Goal: Task Accomplishment & Management: Manage account settings

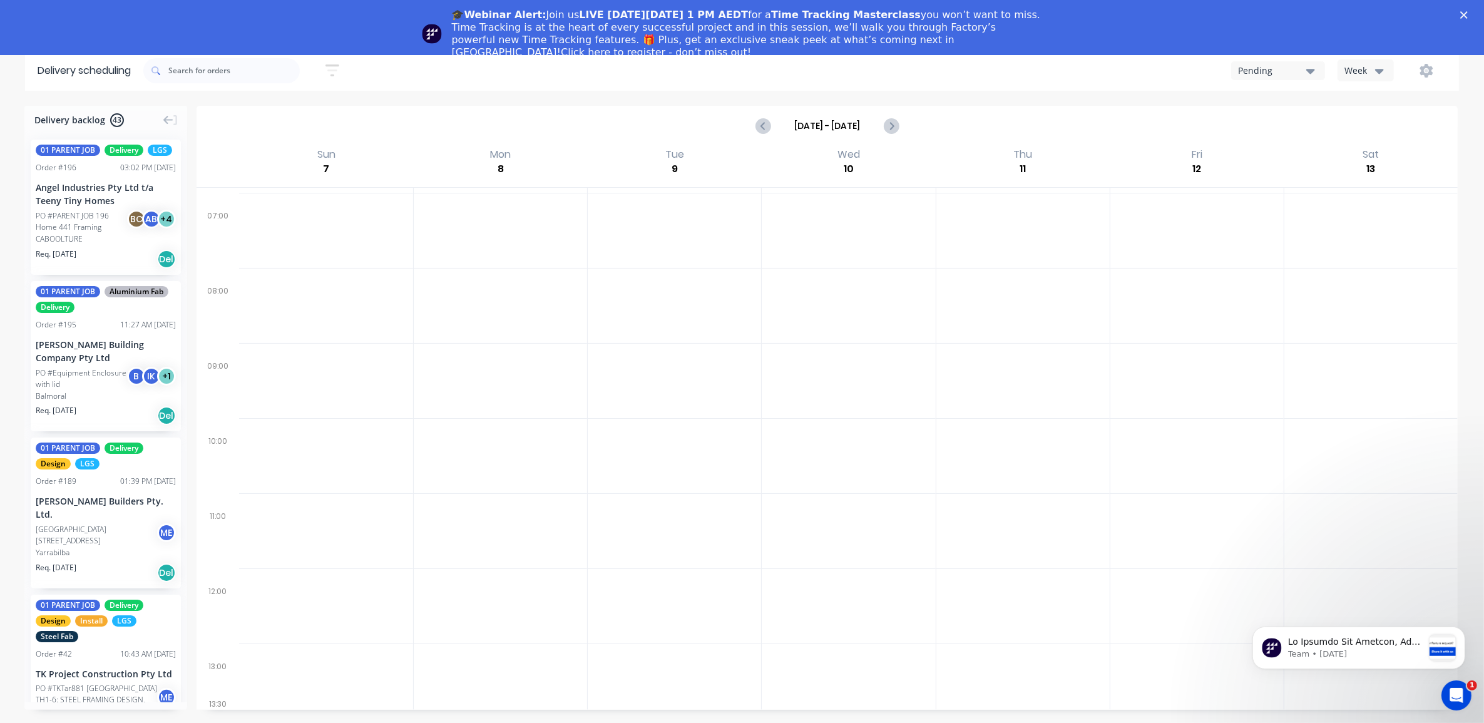
scroll to position [51, 0]
click at [1468, 14] on icon "Close" at bounding box center [1465, 15] width 8 height 8
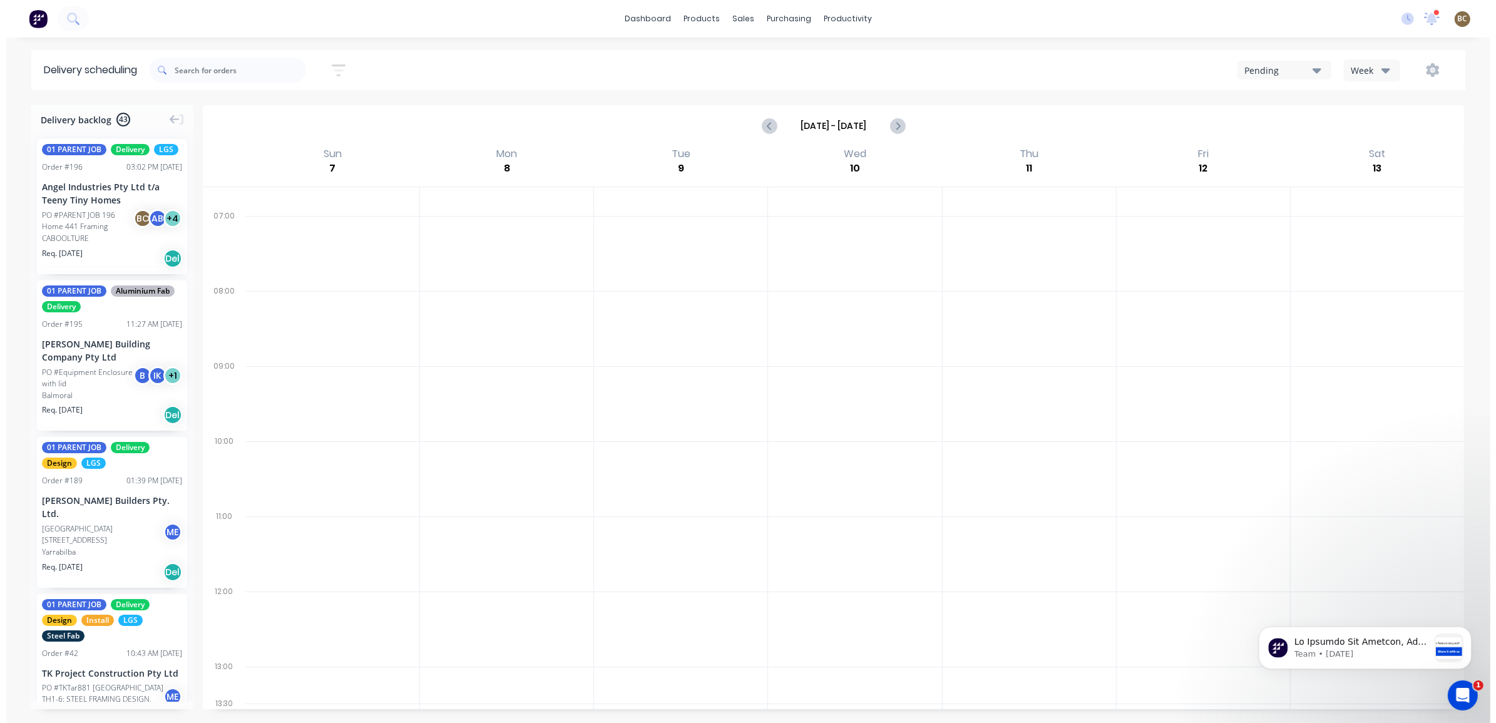
scroll to position [0, 0]
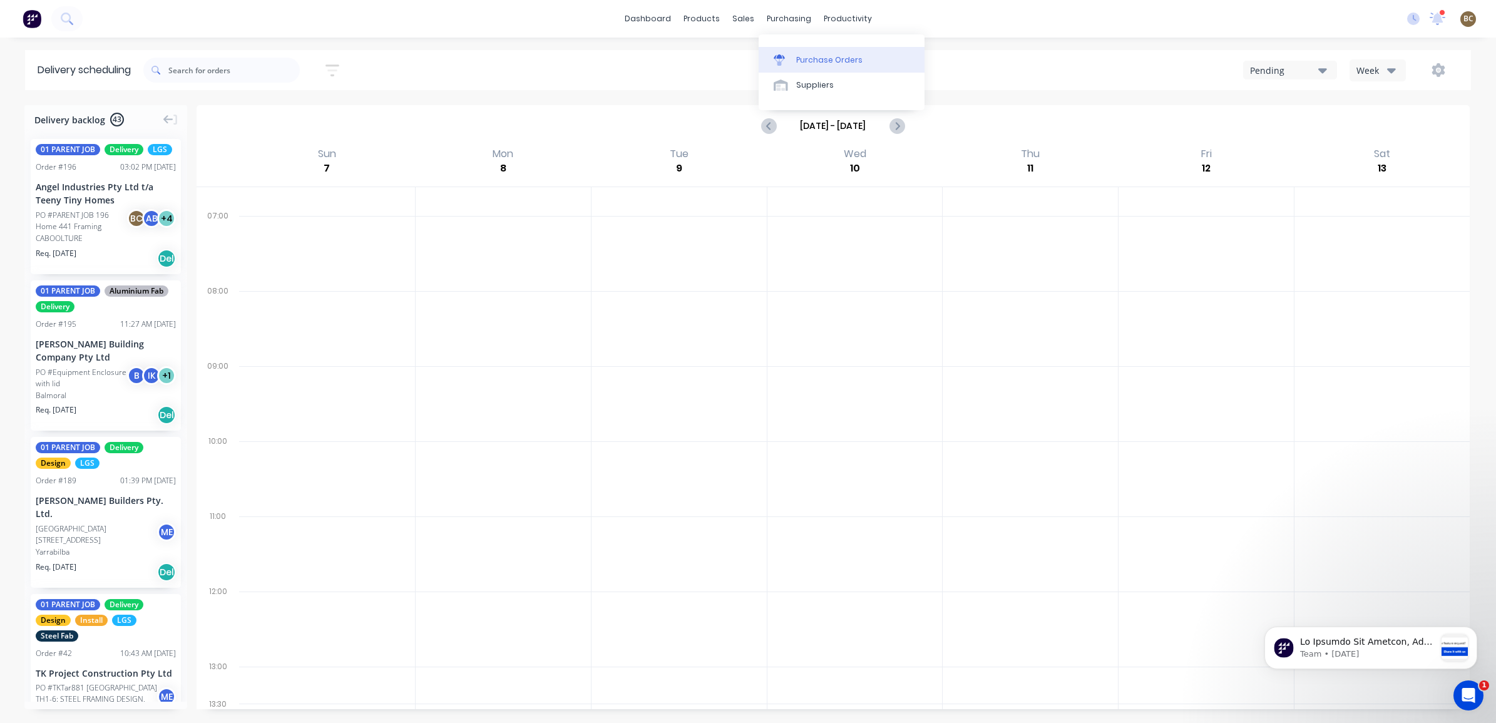
click at [786, 52] on link "Purchase Orders" at bounding box center [842, 59] width 166 height 25
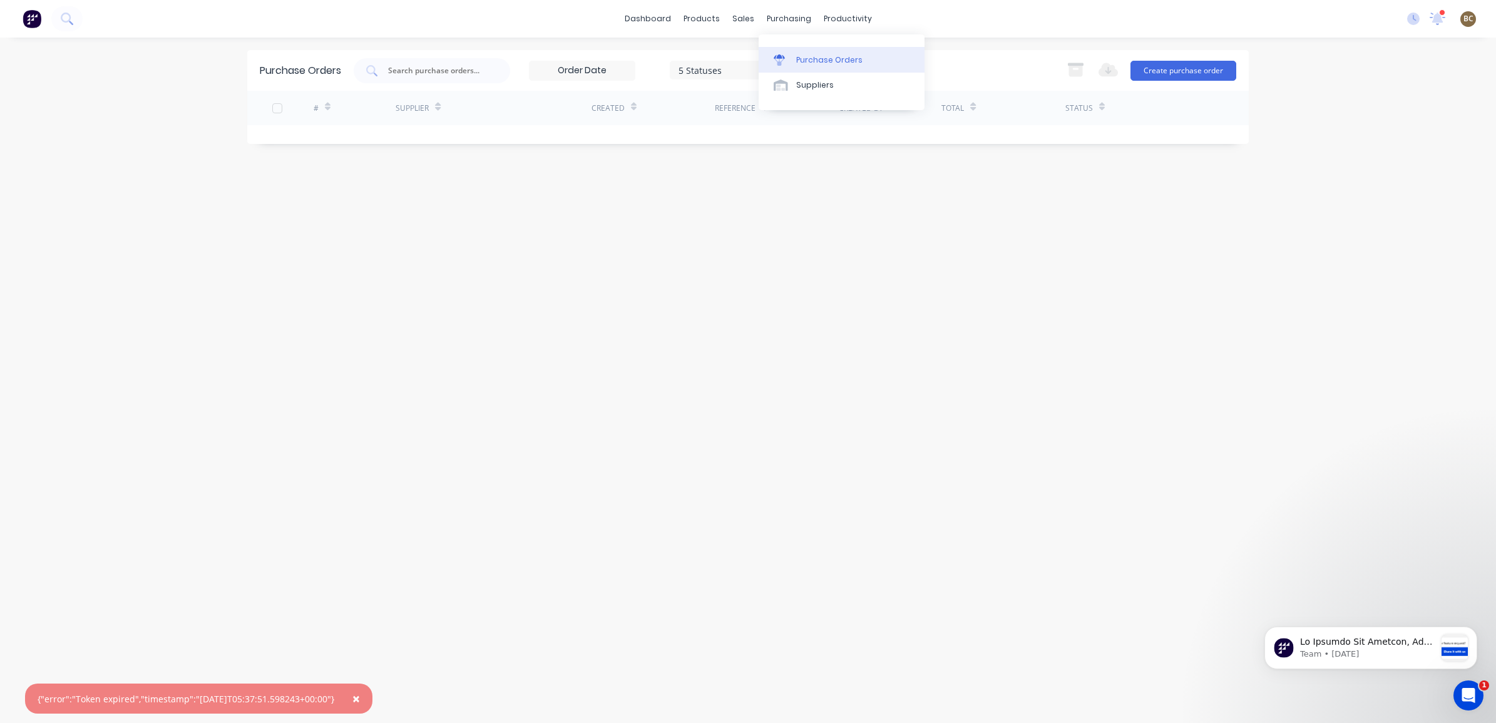
click at [800, 51] on link "Purchase Orders" at bounding box center [842, 59] width 166 height 25
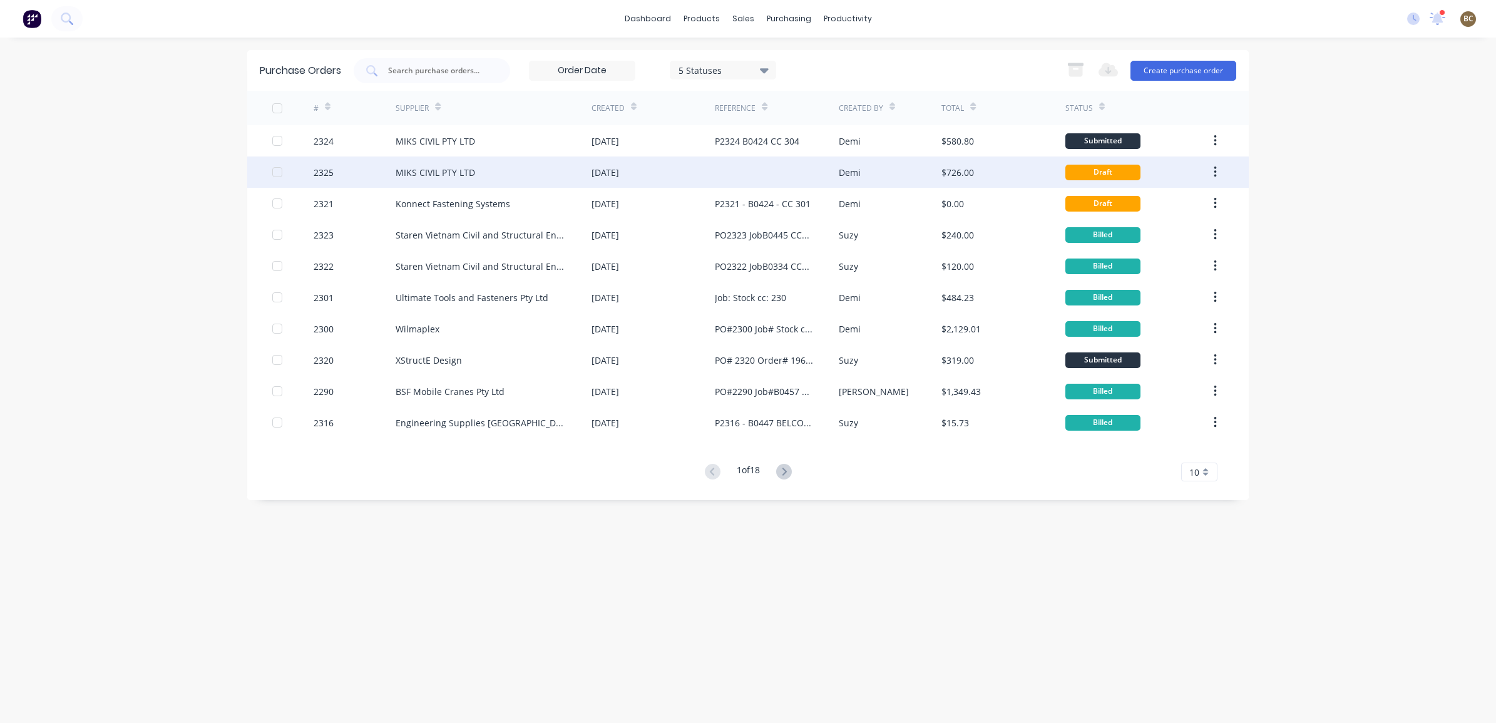
click at [799, 171] on div at bounding box center [776, 172] width 123 height 31
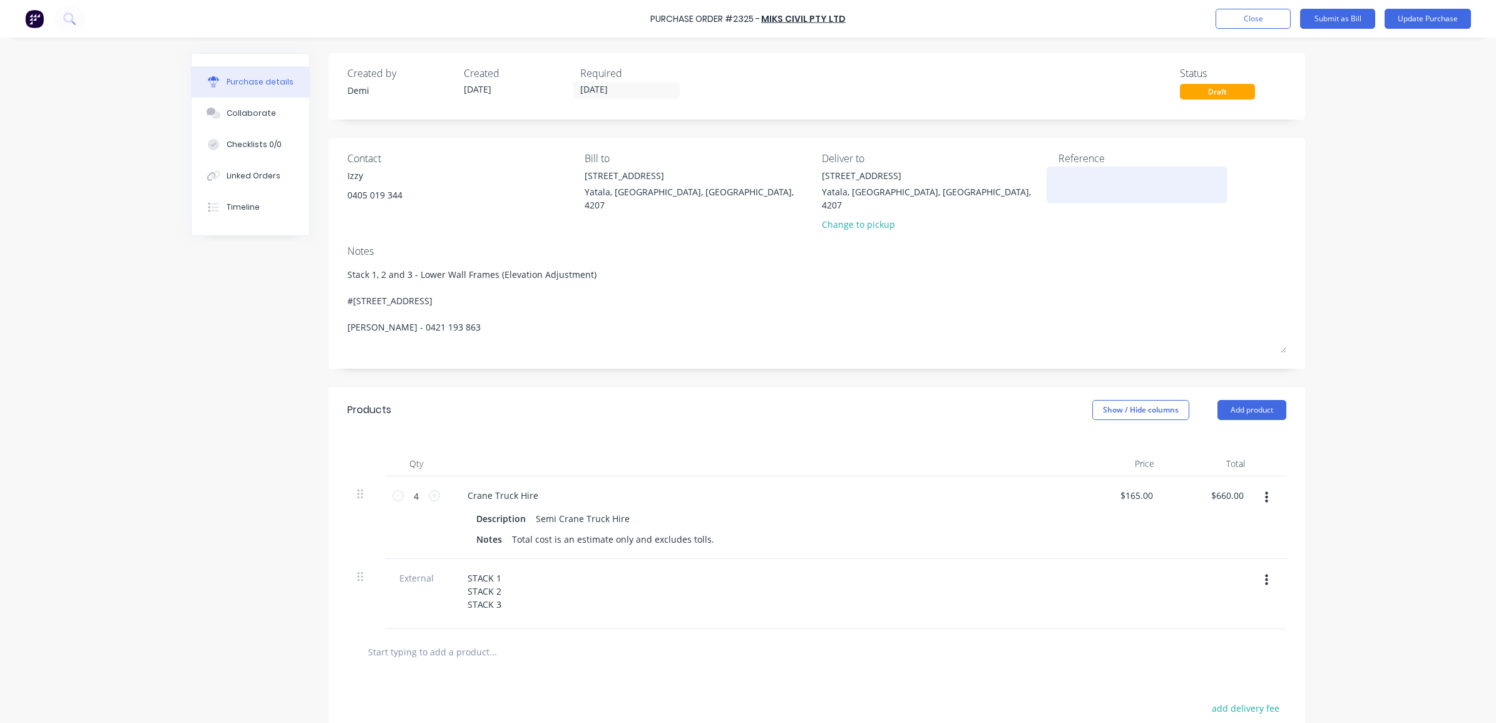
click at [1080, 186] on textarea at bounding box center [1137, 183] width 157 height 28
type textarea "x"
type textarea "P"
type textarea "x"
type textarea "P2"
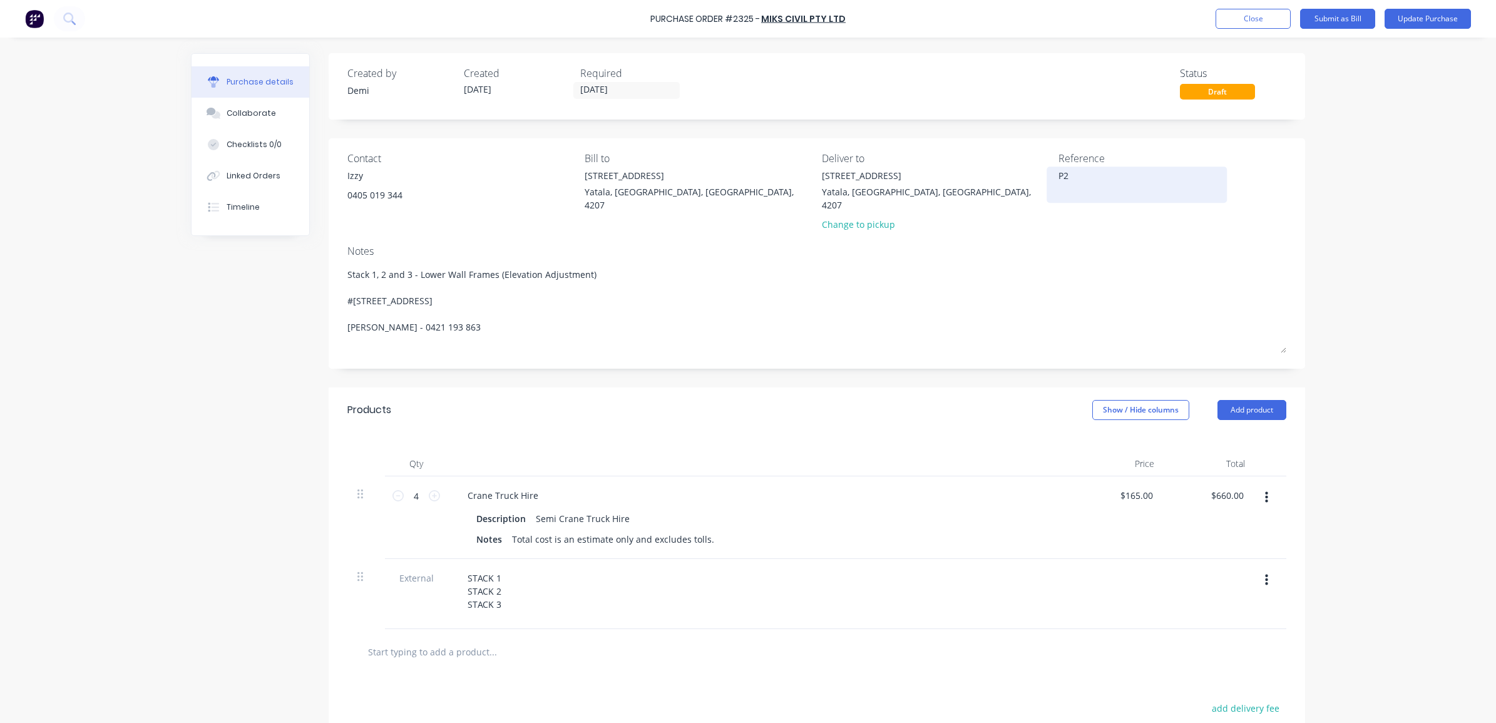
type textarea "x"
type textarea "P23"
type textarea "x"
type textarea "P232"
type textarea "x"
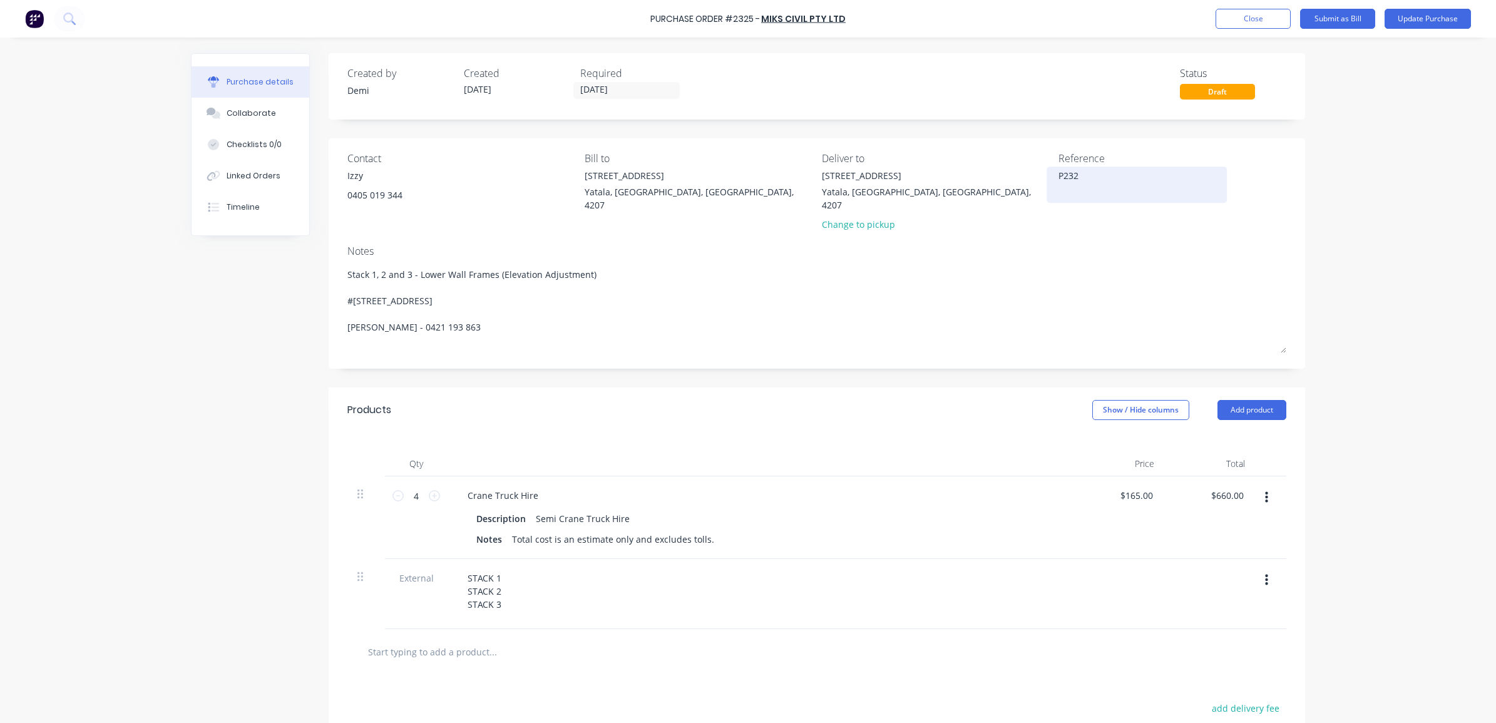
type textarea "P2325"
type textarea "x"
type textarea "P2325"
type textarea "x"
type textarea "P2325 -"
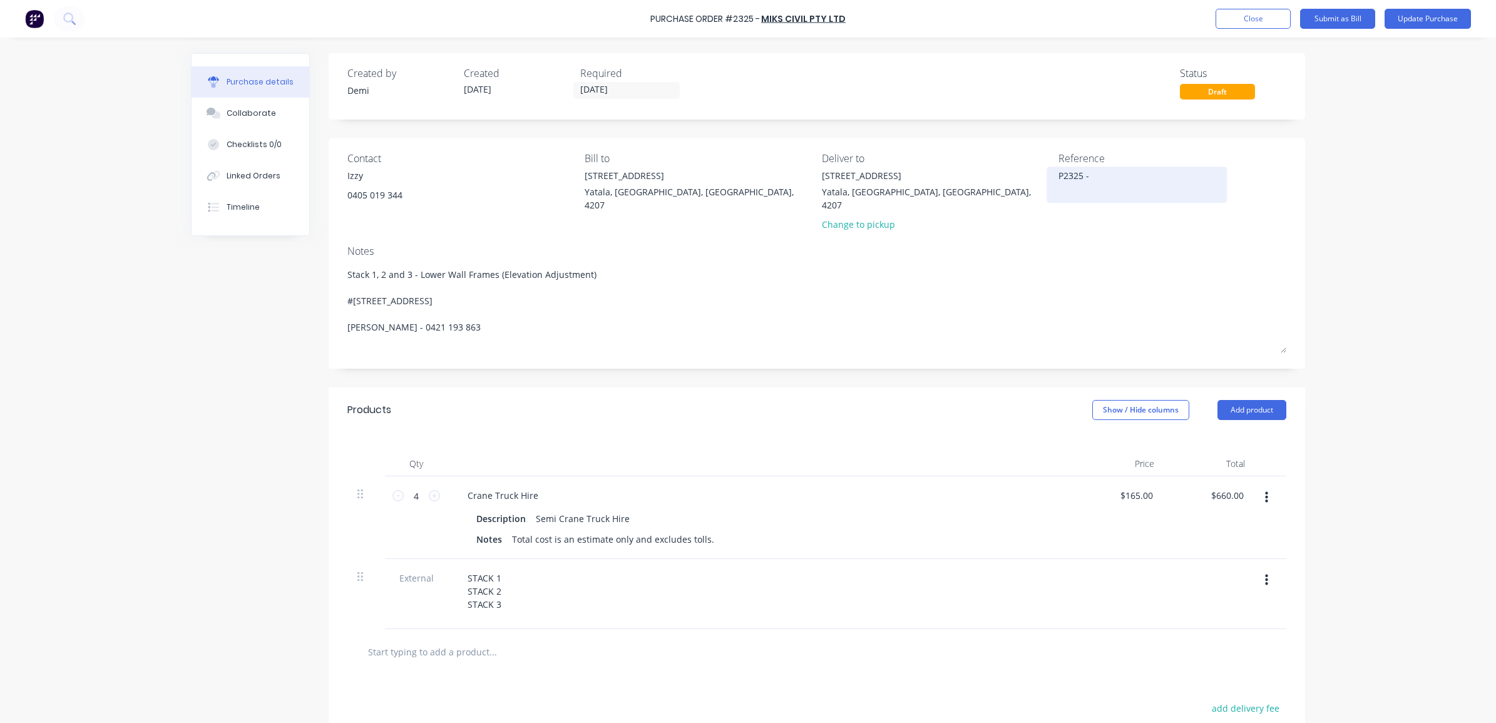
type textarea "x"
type textarea "P2325 -"
type textarea "x"
type textarea "P2325 - B"
type textarea "x"
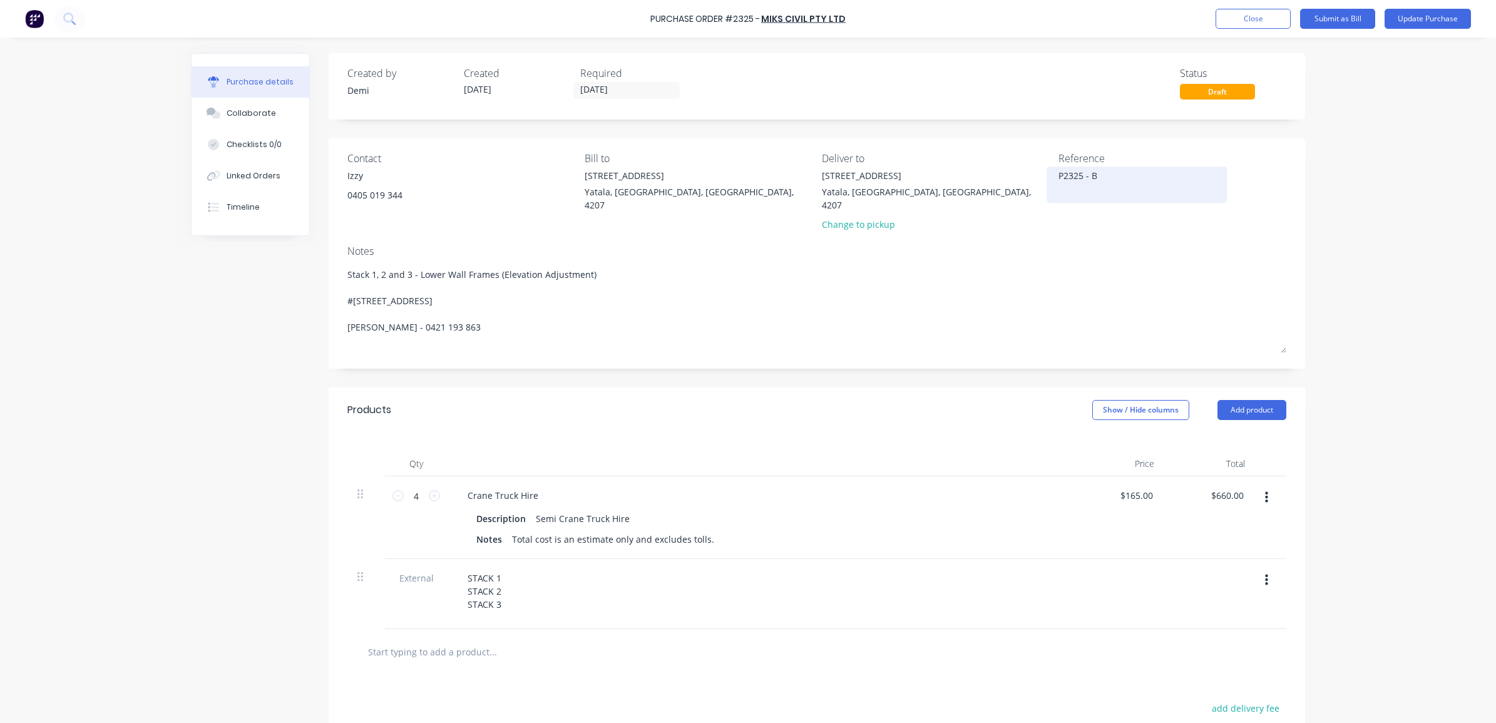
type textarea "P2325 - B0"
type textarea "x"
type textarea "P2325 - B04"
type textarea "x"
type textarea "P2325 - B042"
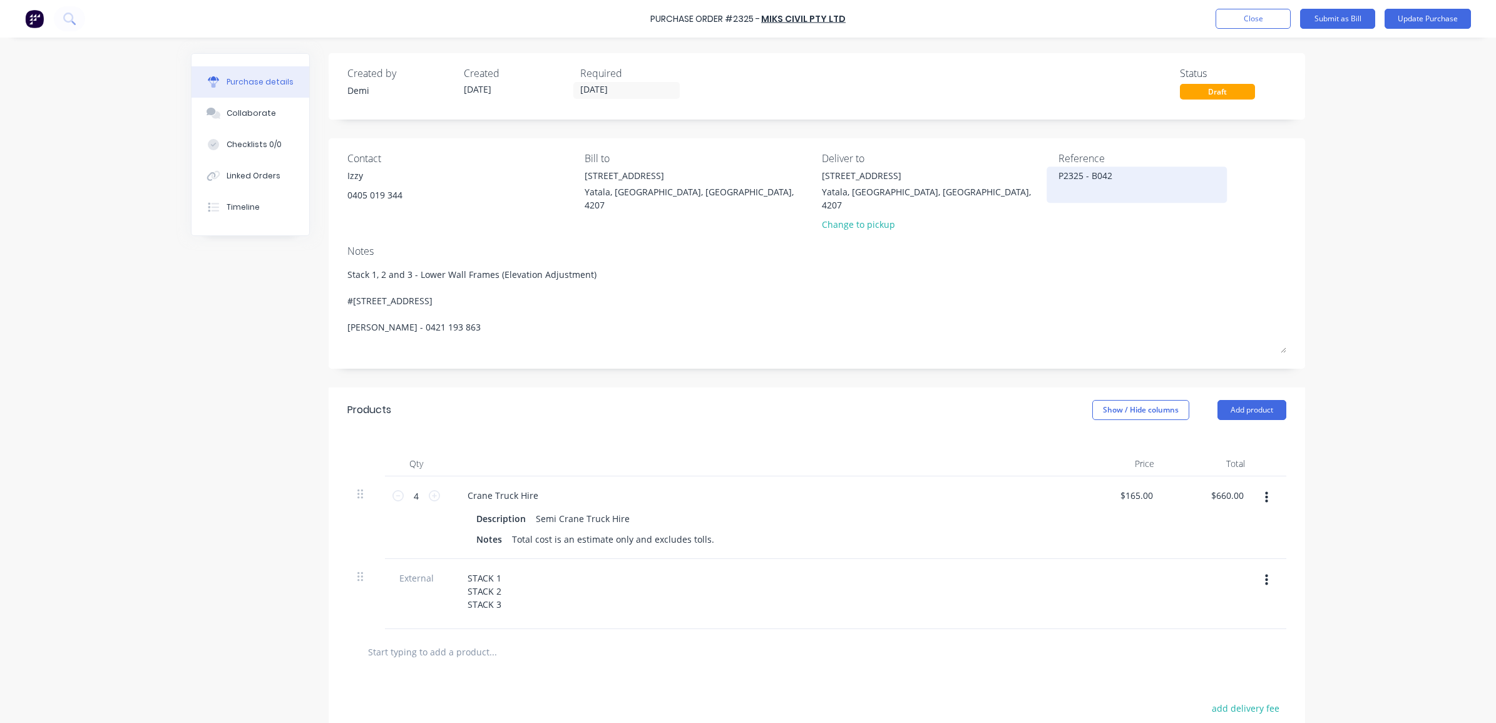
type textarea "x"
type textarea "P2325 - B0424"
type textarea "x"
type textarea "P2325 - B0424"
type textarea "x"
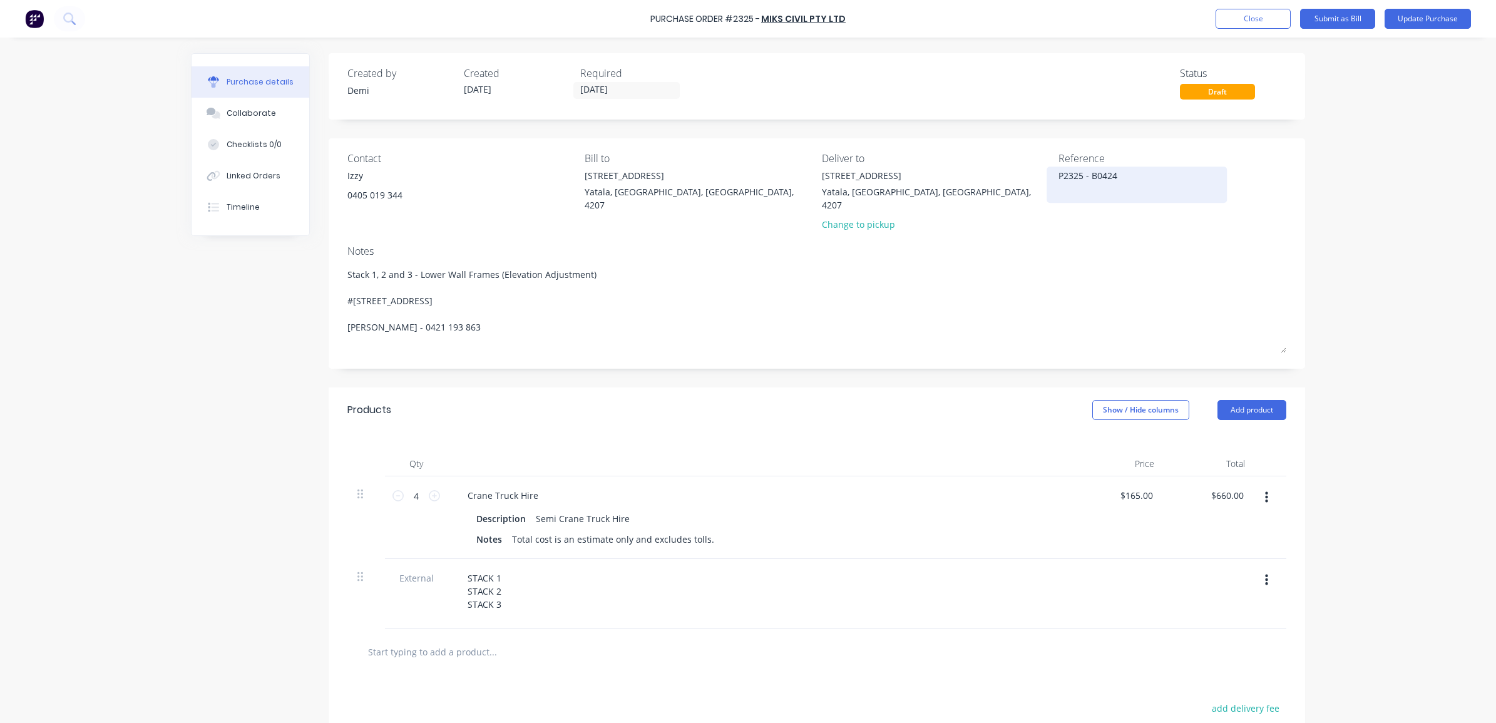
type textarea "P2325 - B0424 -"
type textarea "x"
type textarea "P2325 - B0424 -"
type textarea "x"
type textarea "P2325 - B0424 - C"
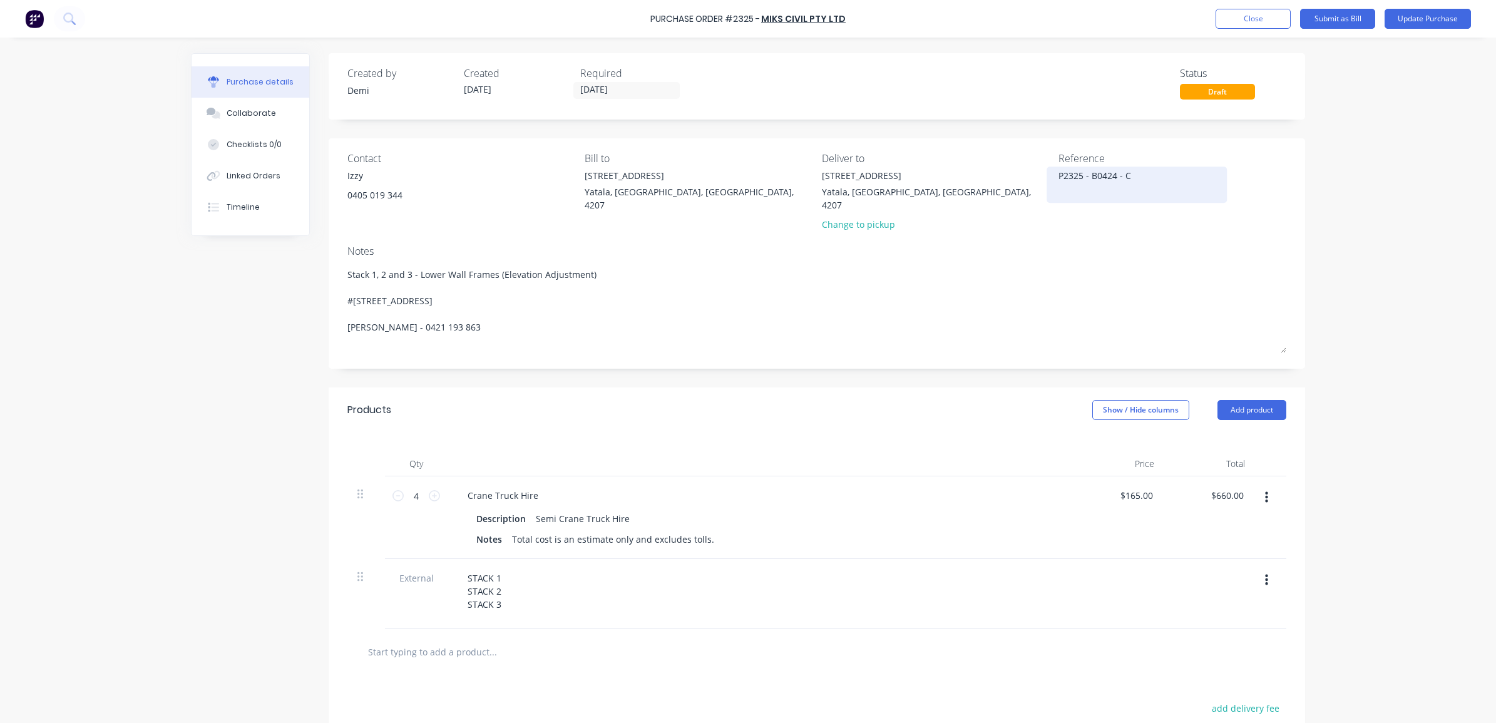
type textarea "x"
type textarea "P2325 - B0424 - CC"
type textarea "x"
type textarea "P2325 - B0424 - CC3"
type textarea "x"
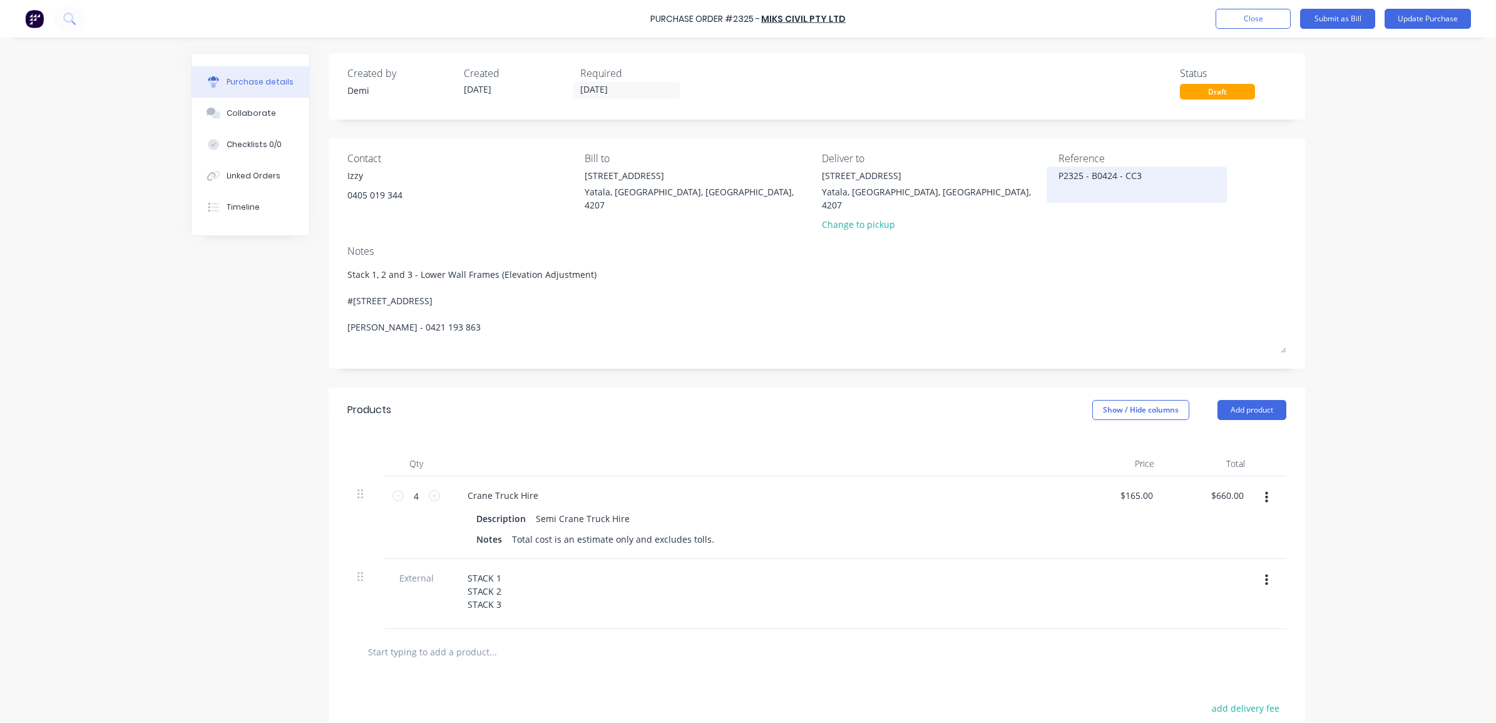
type textarea "P2325 - B0424 - CC30"
type textarea "x"
type textarea "P2325 - B0424 - CC304"
type textarea "x"
type textarea "P2325 - B0424 - CC304"
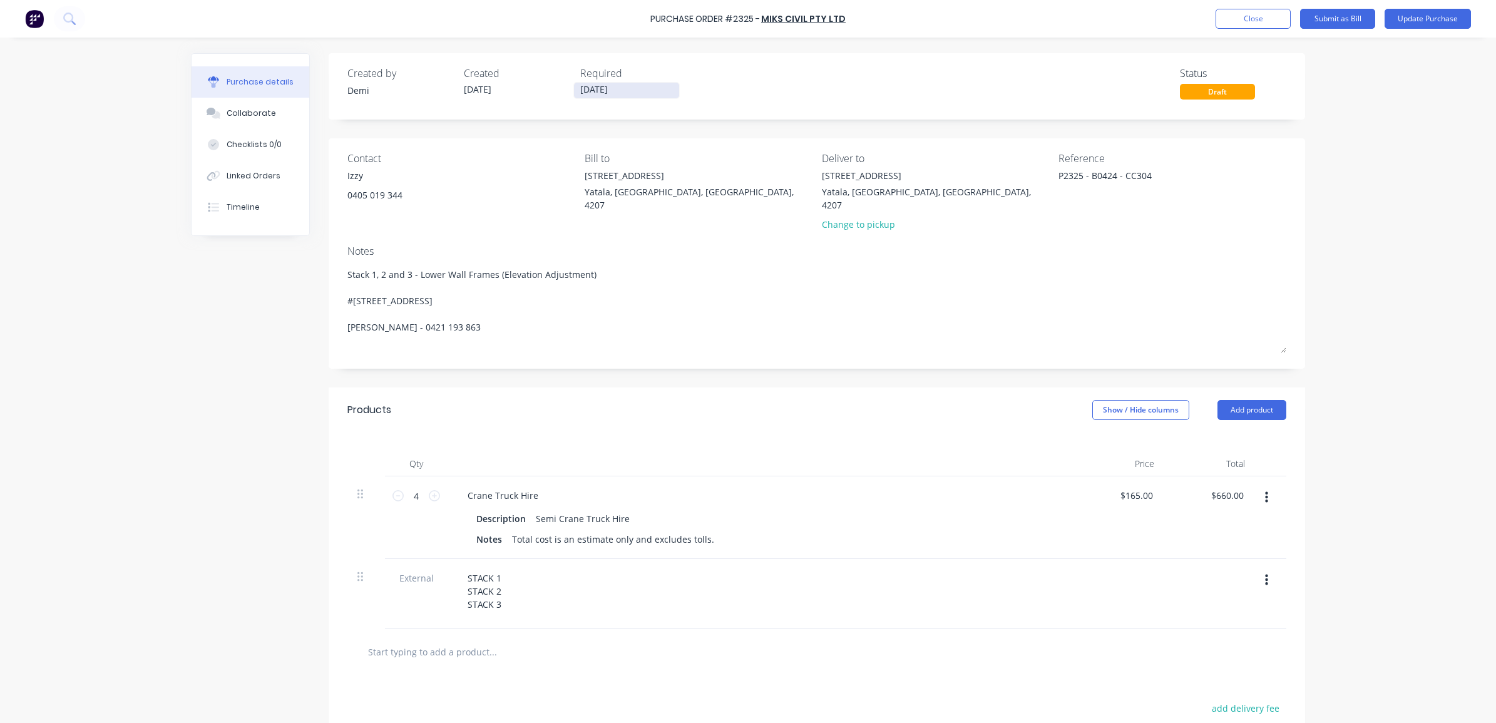
click at [642, 91] on input "[DATE]" at bounding box center [626, 91] width 105 height 16
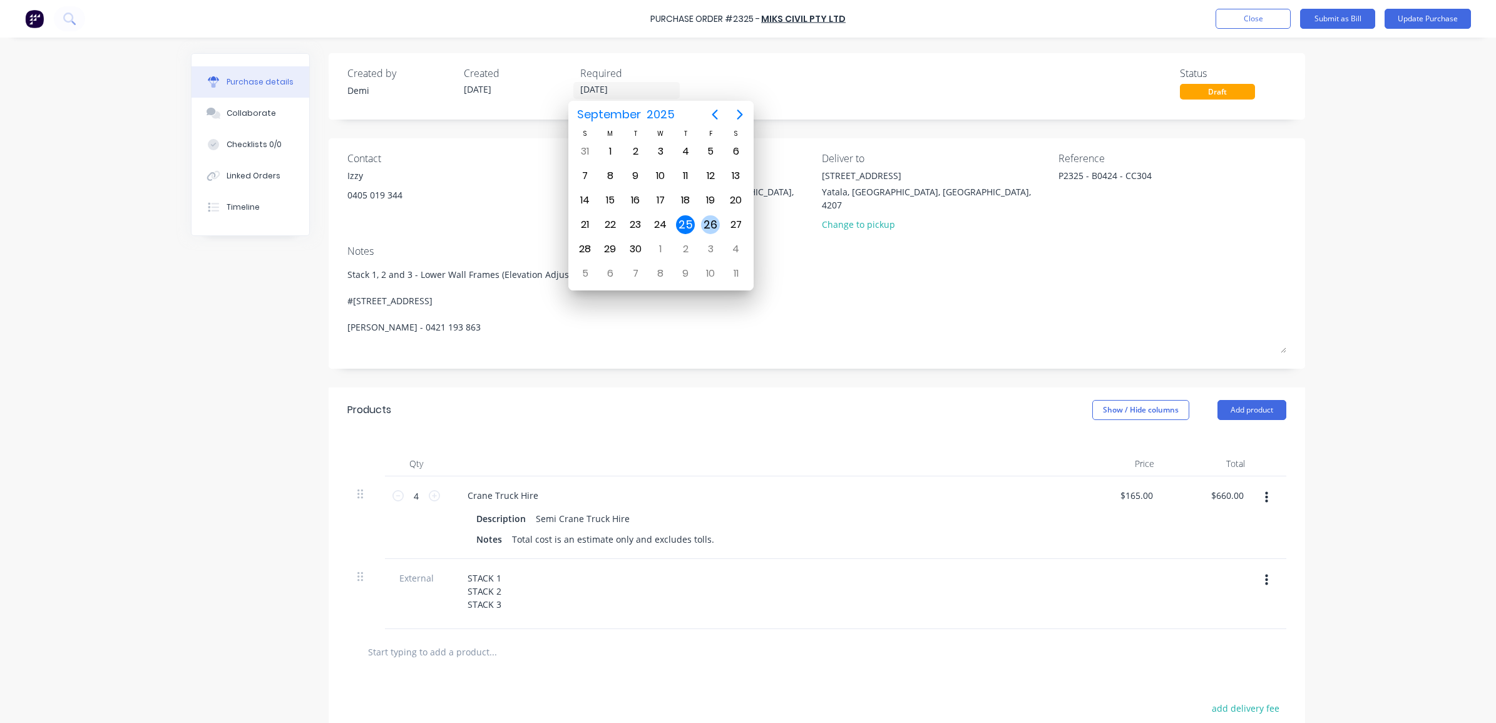
click at [712, 213] on div "26" at bounding box center [710, 225] width 25 height 24
type textarea "x"
type input "[DATE]"
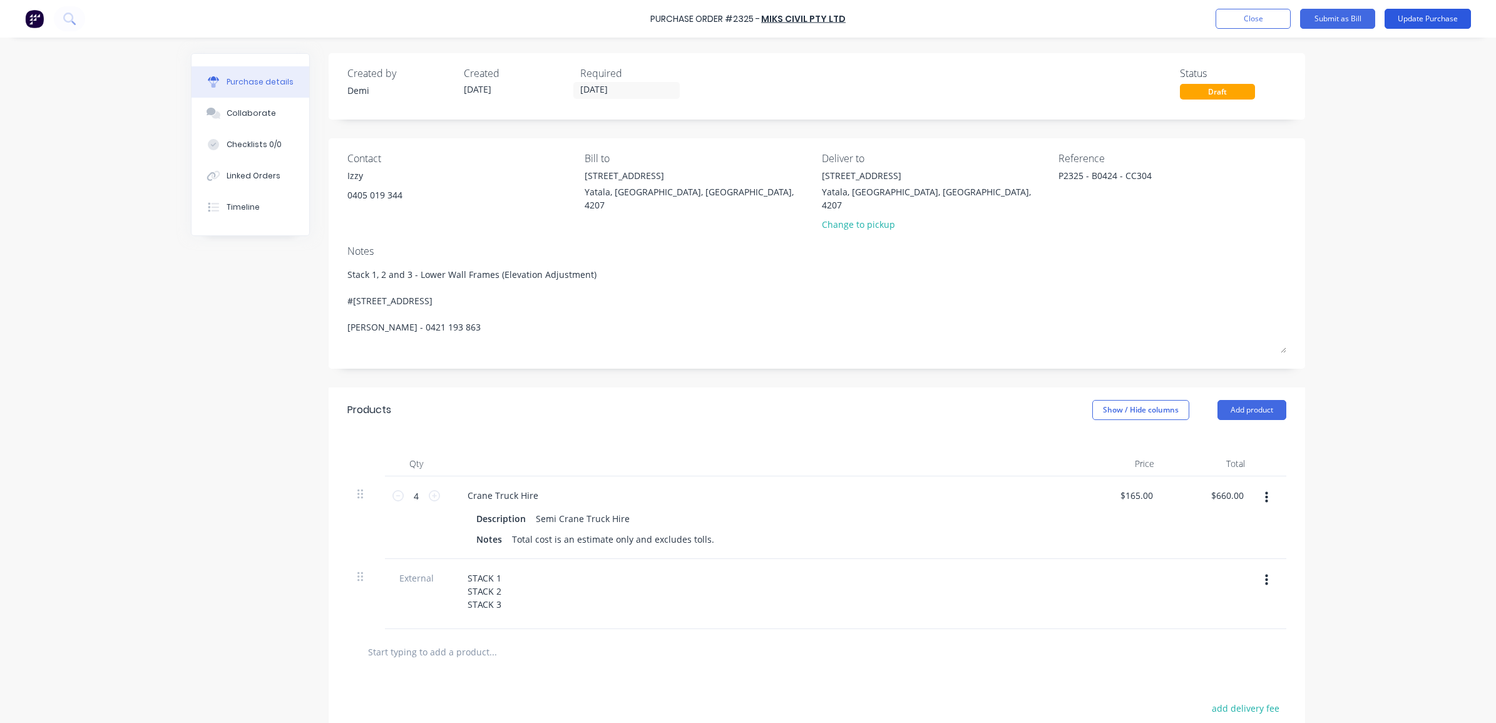
click at [1394, 14] on button "Update Purchase" at bounding box center [1428, 19] width 86 height 20
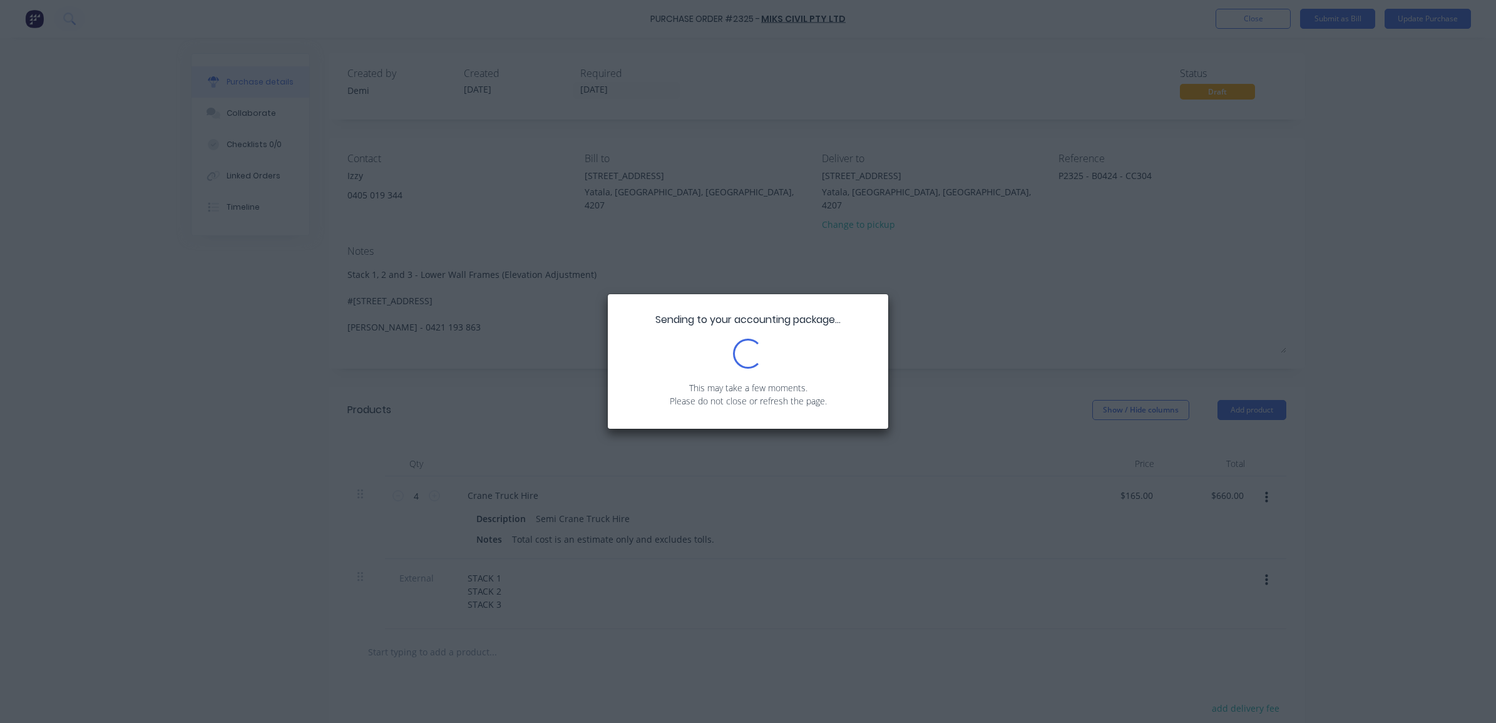
type textarea "x"
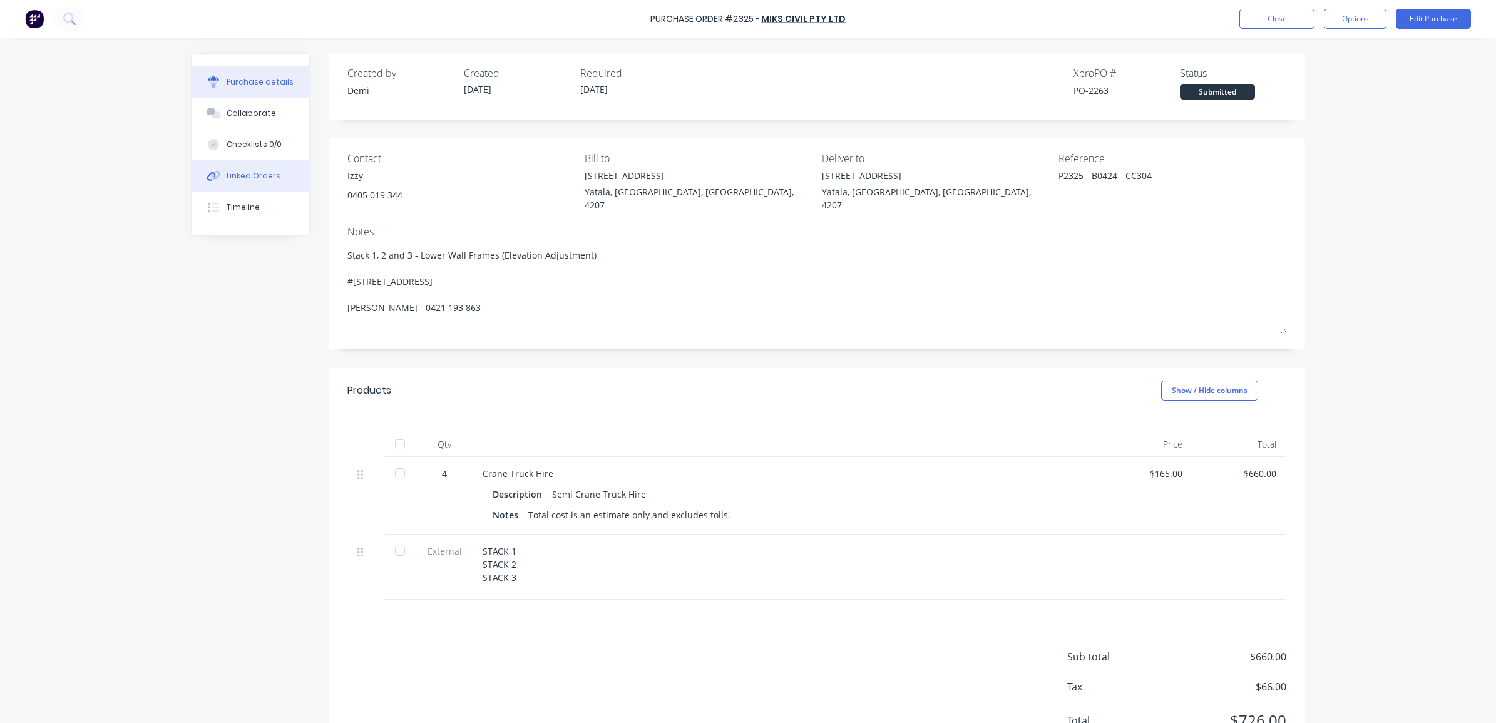
click at [282, 167] on button "Linked Orders" at bounding box center [251, 175] width 118 height 31
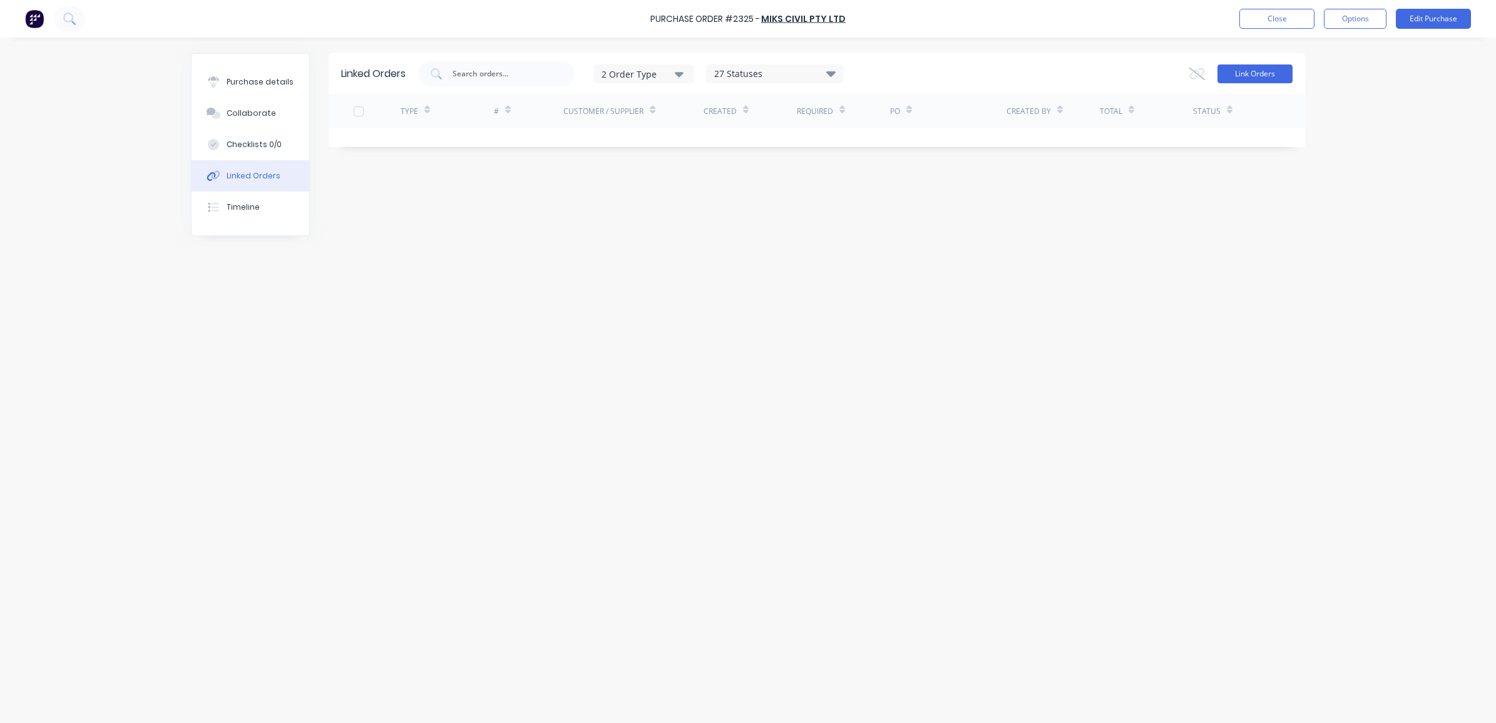
click at [1241, 64] on button "Link Orders" at bounding box center [1255, 73] width 75 height 19
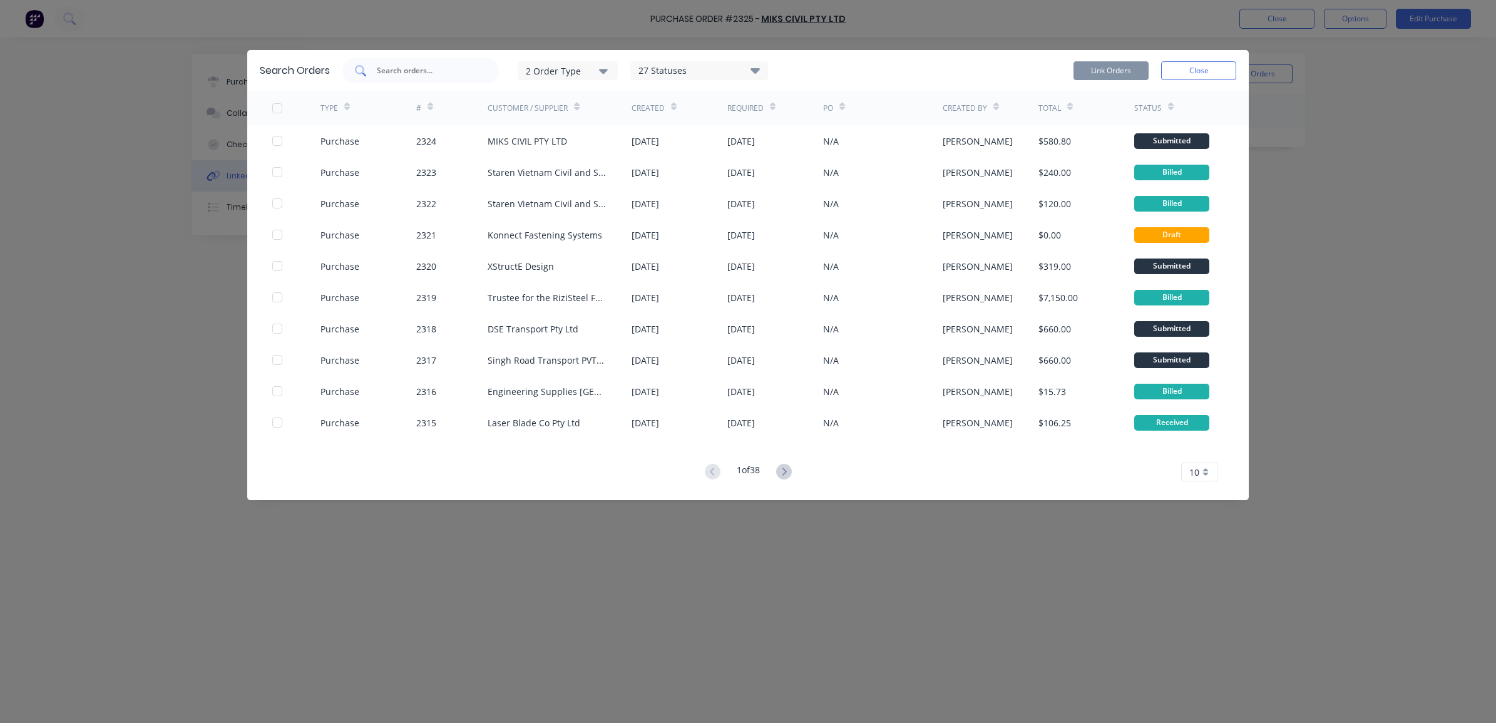
click at [401, 71] on input "text" at bounding box center [428, 70] width 104 height 13
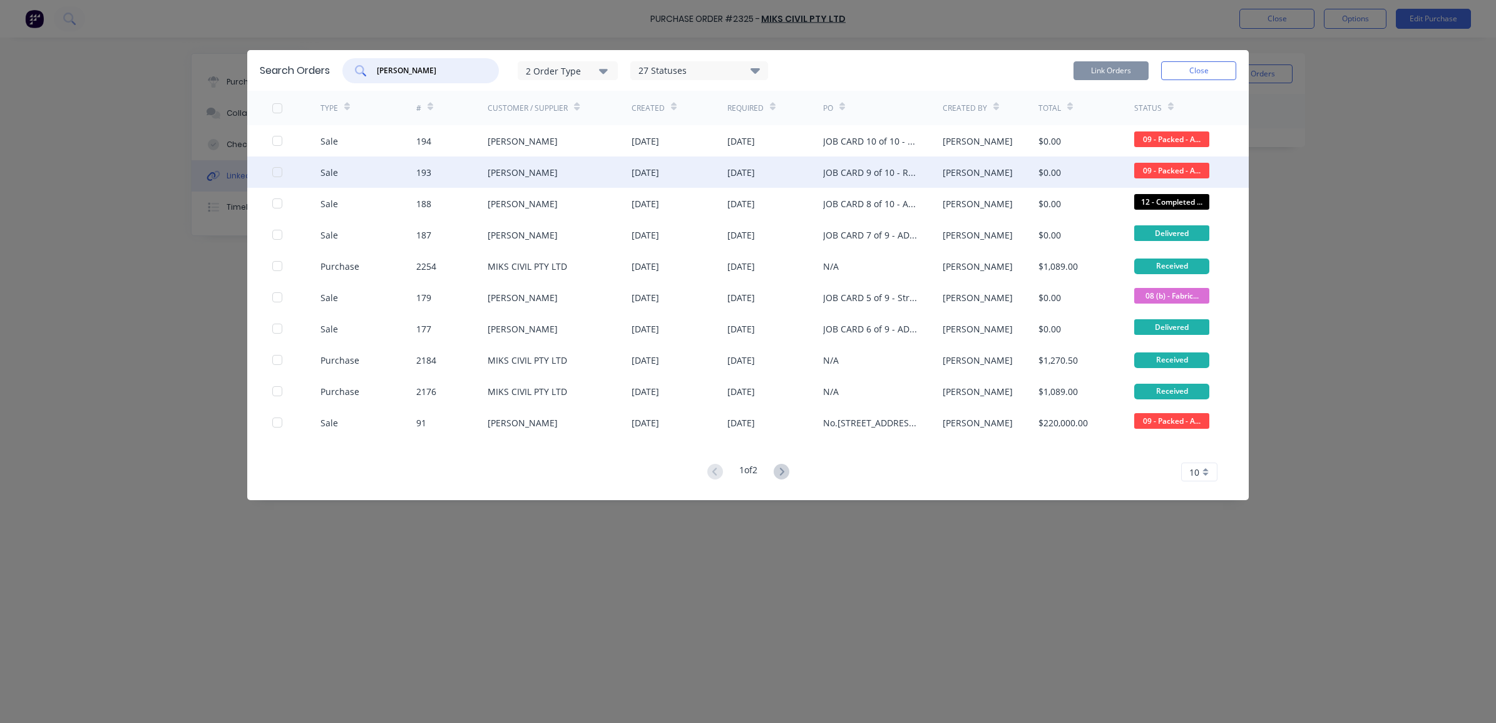
click at [275, 172] on div at bounding box center [277, 172] width 25 height 25
type input "nathan"
click at [1109, 79] on button "Link Orders" at bounding box center [1111, 70] width 75 height 19
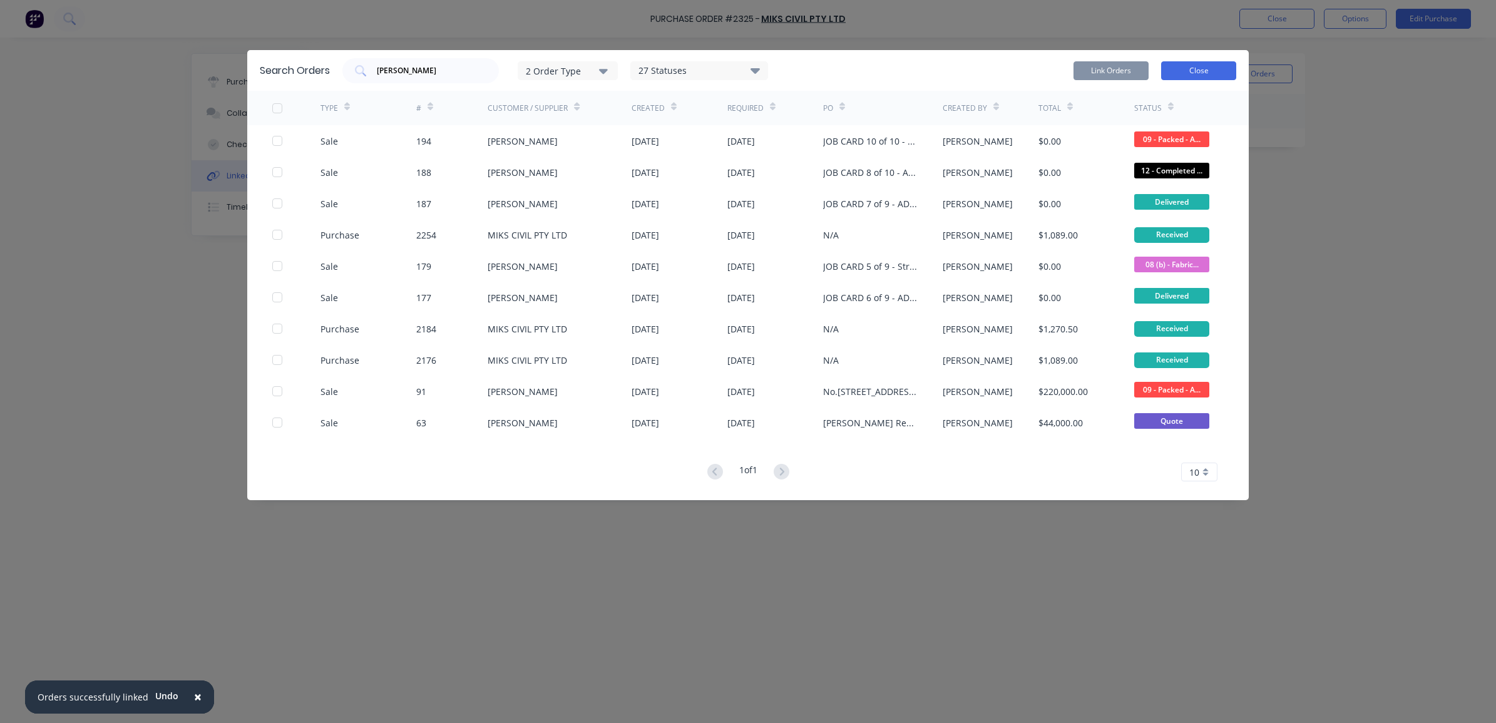
click at [1178, 72] on button "Close" at bounding box center [1198, 70] width 75 height 19
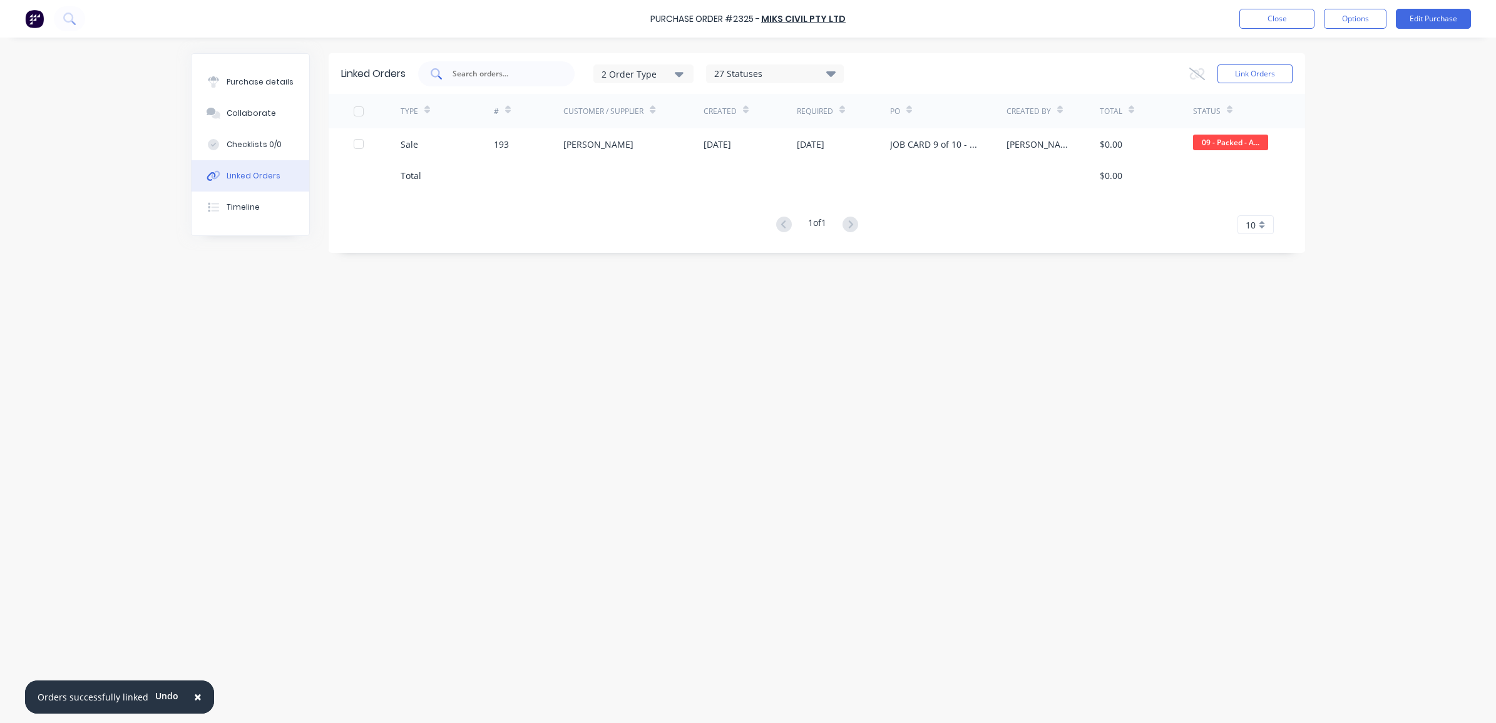
click at [545, 83] on div at bounding box center [496, 73] width 157 height 25
type input "nathan"
click at [1226, 71] on button "Link Orders" at bounding box center [1255, 73] width 75 height 19
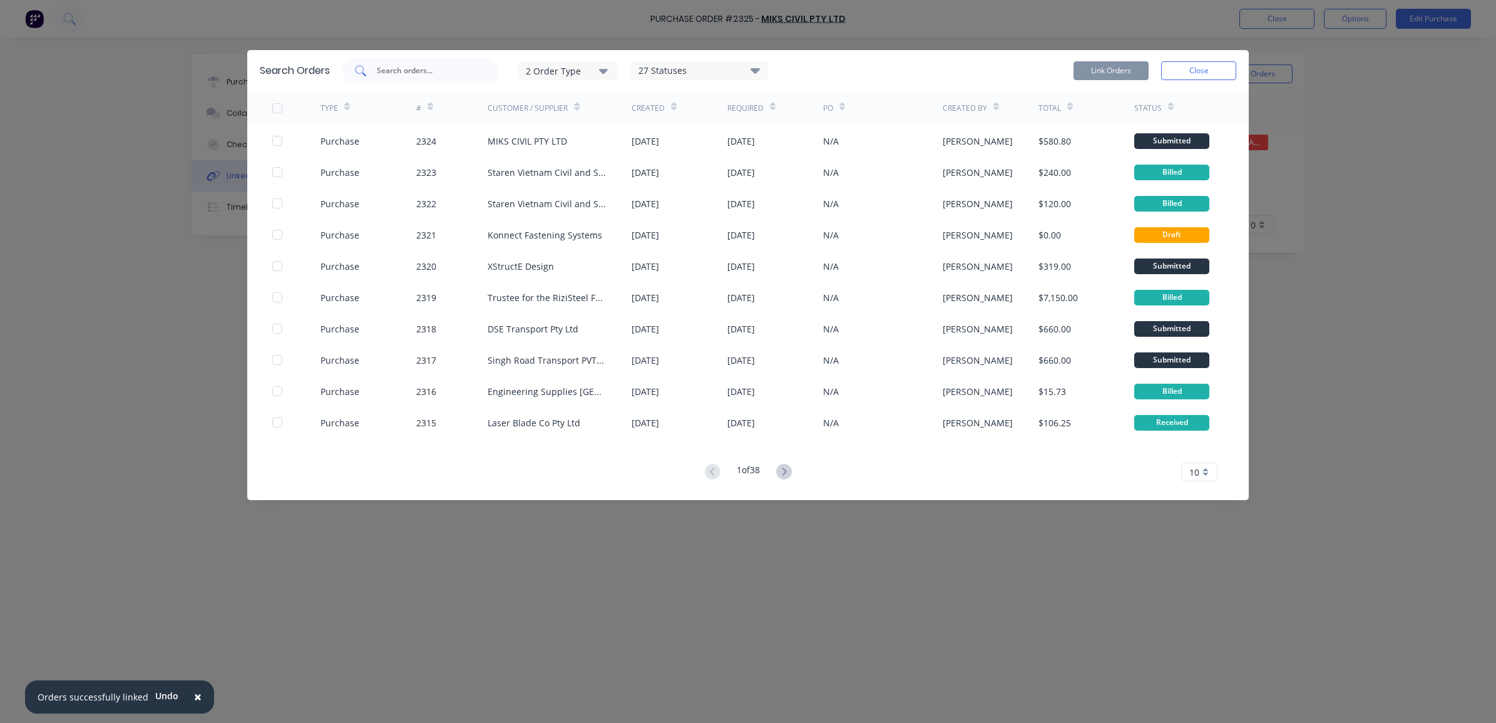
click at [458, 69] on input "text" at bounding box center [428, 70] width 104 height 13
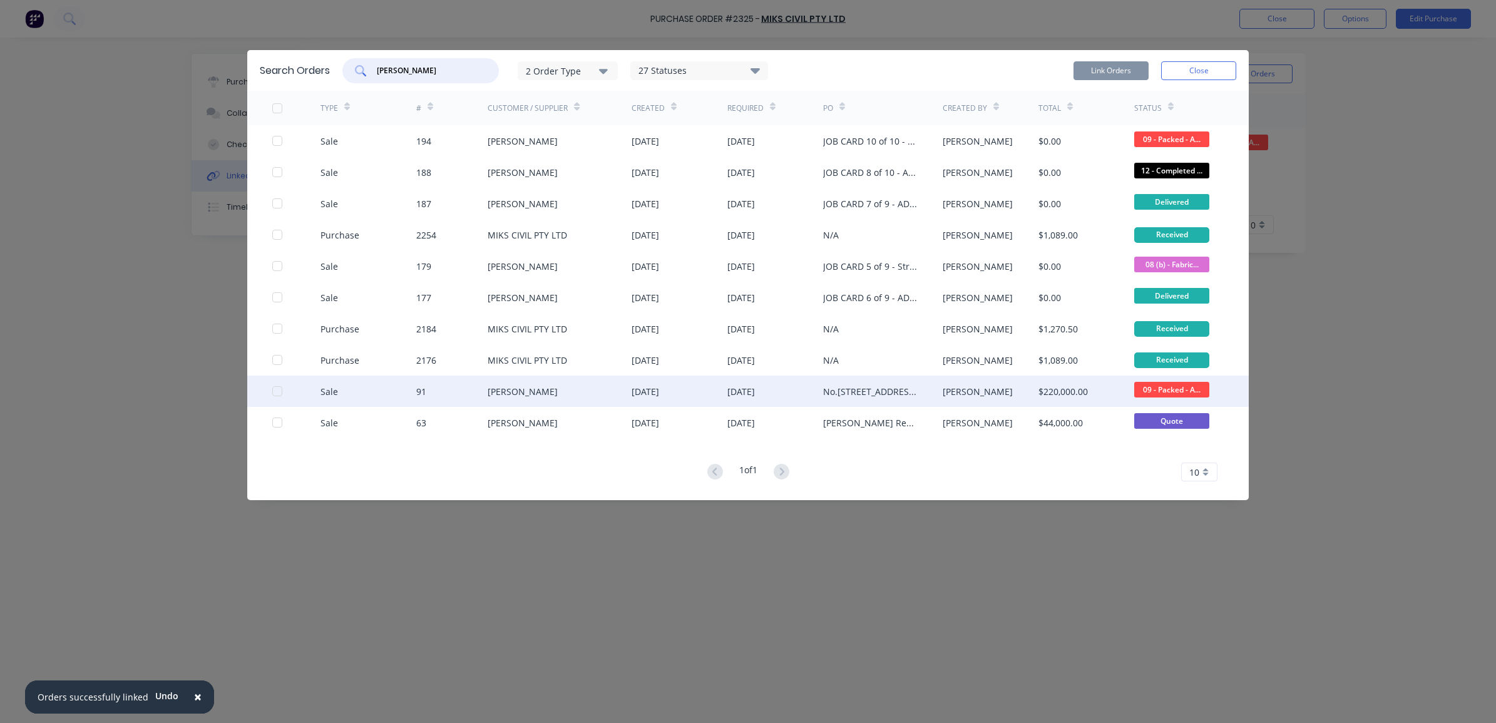
drag, startPoint x: 274, startPoint y: 394, endPoint x: 285, endPoint y: 391, distance: 11.1
click at [275, 394] on div at bounding box center [277, 391] width 25 height 25
type input "nathan"
drag, startPoint x: 1103, startPoint y: 80, endPoint x: 1105, endPoint y: 69, distance: 10.2
click at [1105, 69] on div "Link Orders Close" at bounding box center [1155, 70] width 163 height 25
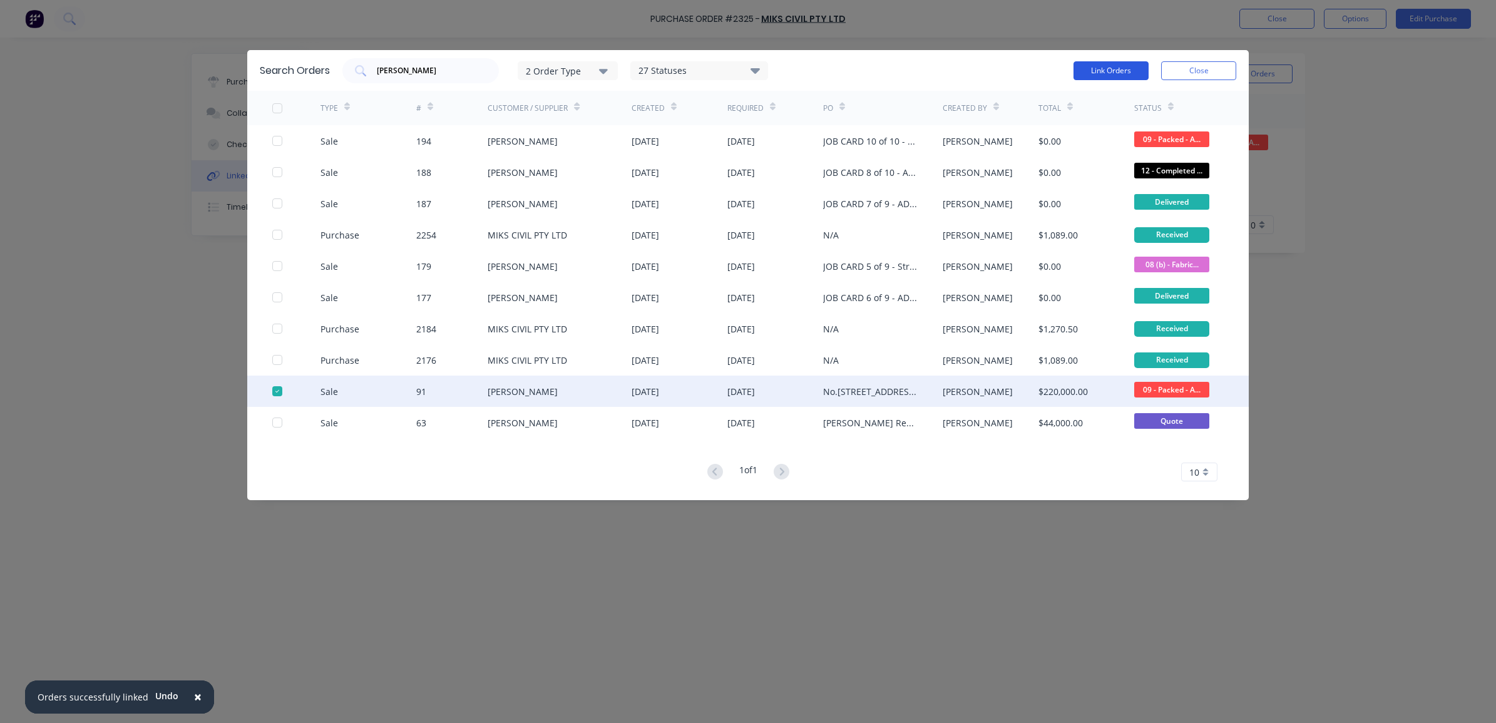
click at [1106, 66] on button "Link Orders" at bounding box center [1111, 70] width 75 height 19
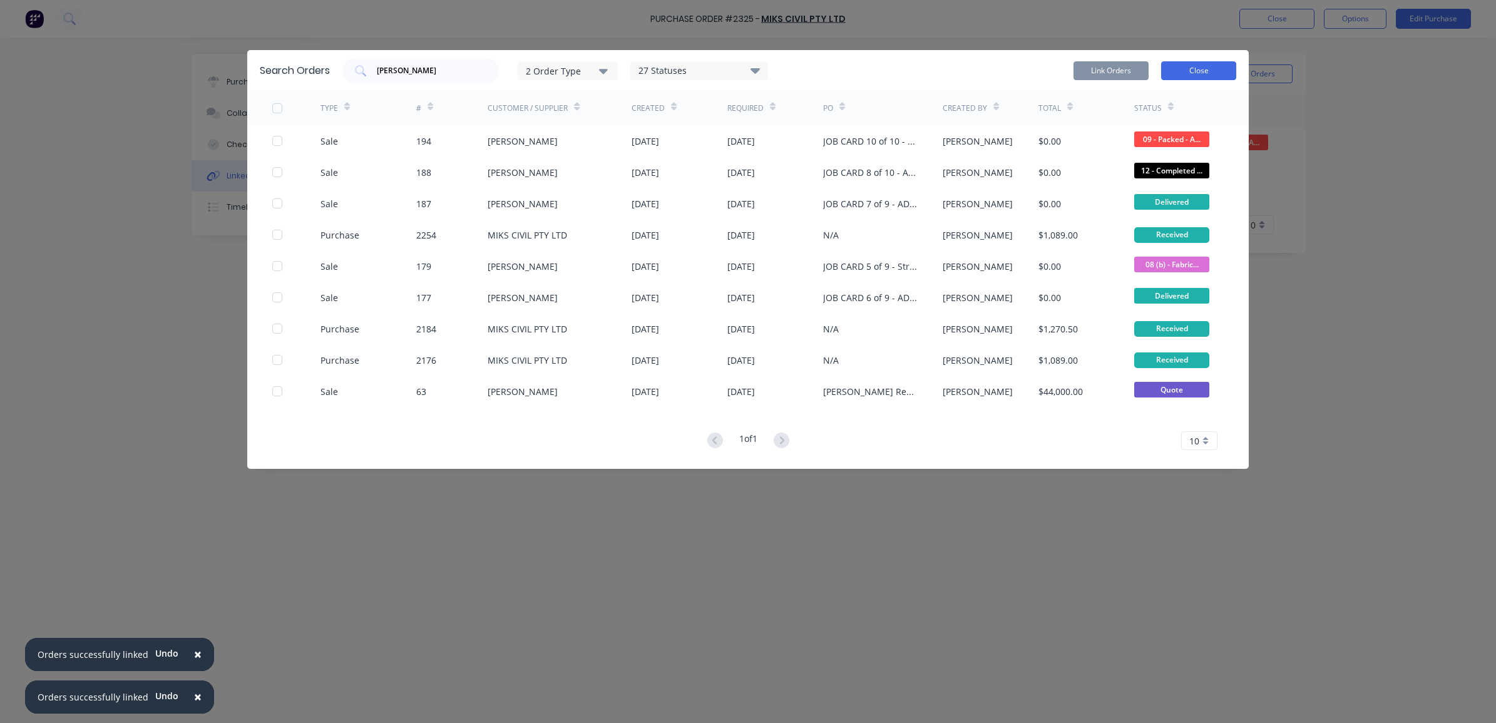
click at [1213, 74] on button "Close" at bounding box center [1198, 70] width 75 height 19
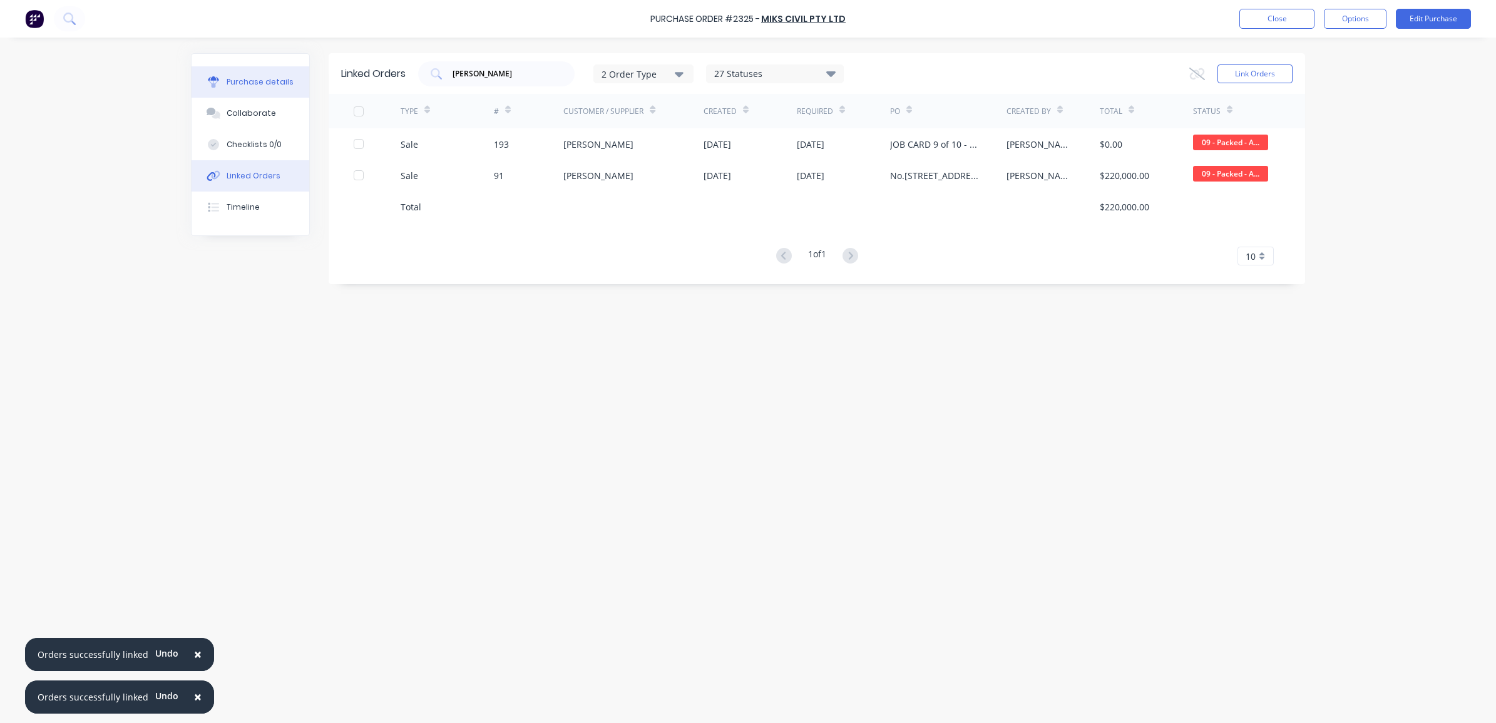
click at [257, 80] on div "Purchase details" at bounding box center [260, 81] width 67 height 11
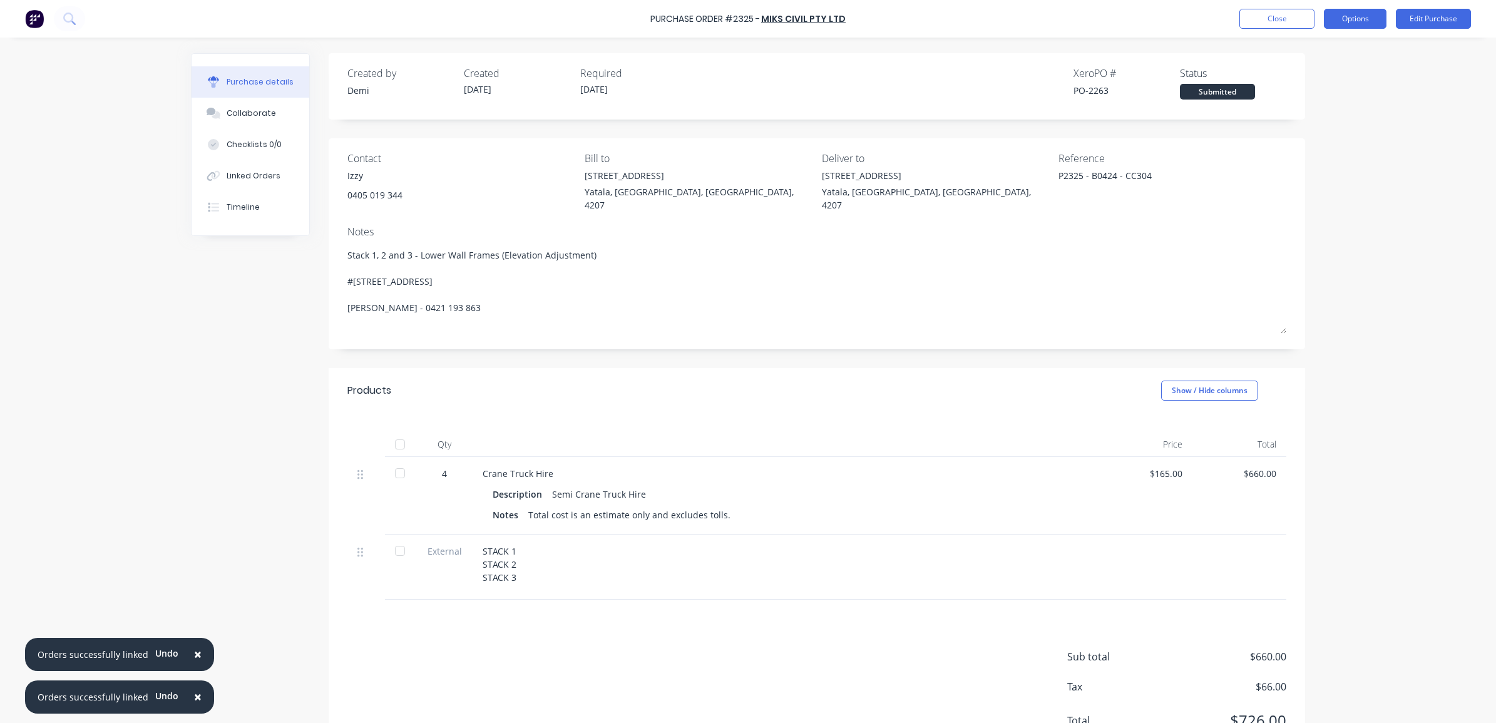
click at [1337, 19] on button "Options" at bounding box center [1355, 19] width 63 height 20
click at [1343, 53] on div "Print / Email" at bounding box center [1327, 51] width 96 height 18
click at [1335, 101] on div "Without pricing" at bounding box center [1327, 101] width 96 height 18
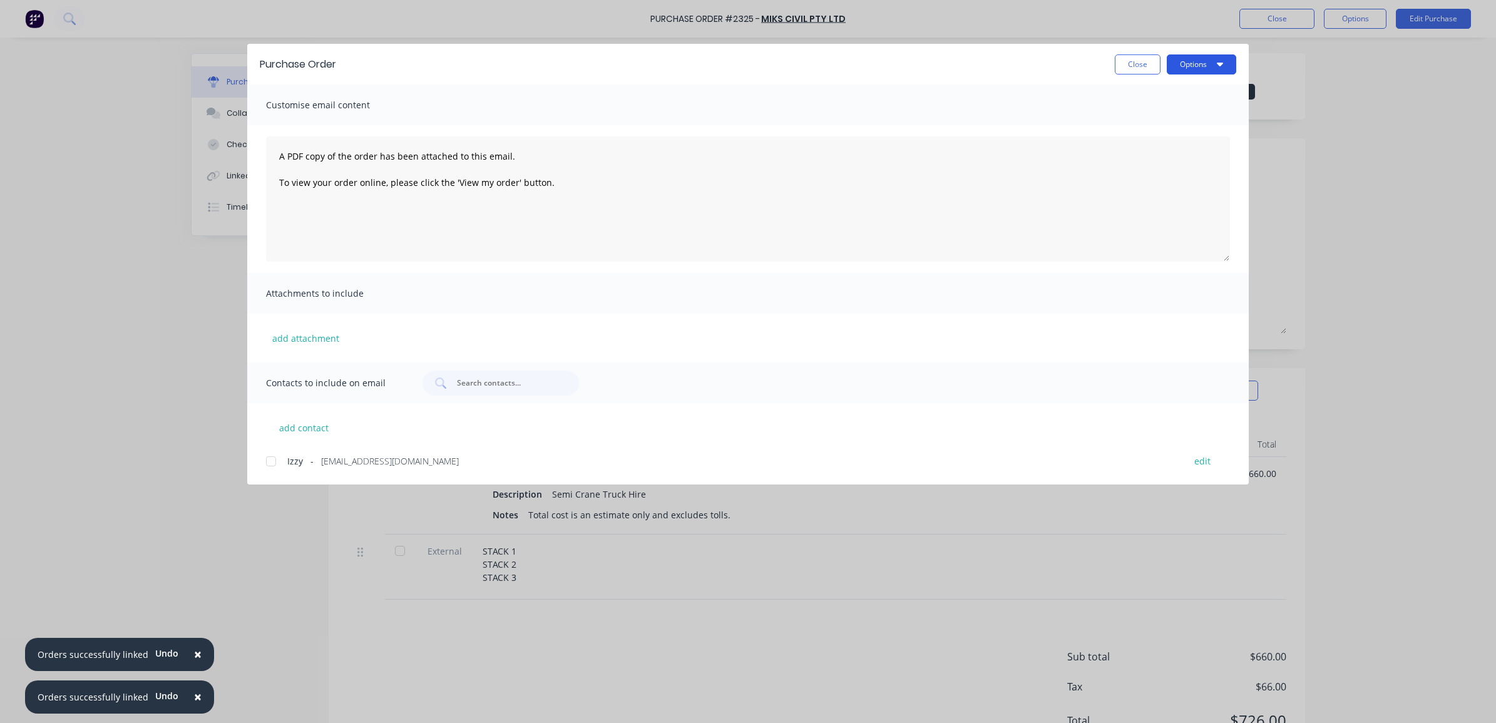
click at [1188, 64] on button "Options" at bounding box center [1201, 64] width 69 height 20
click at [1156, 116] on div "Print" at bounding box center [1177, 121] width 96 height 18
drag, startPoint x: 1130, startPoint y: 63, endPoint x: 1100, endPoint y: 63, distance: 30.1
click at [1130, 63] on button "Close" at bounding box center [1138, 64] width 46 height 20
type textarea "x"
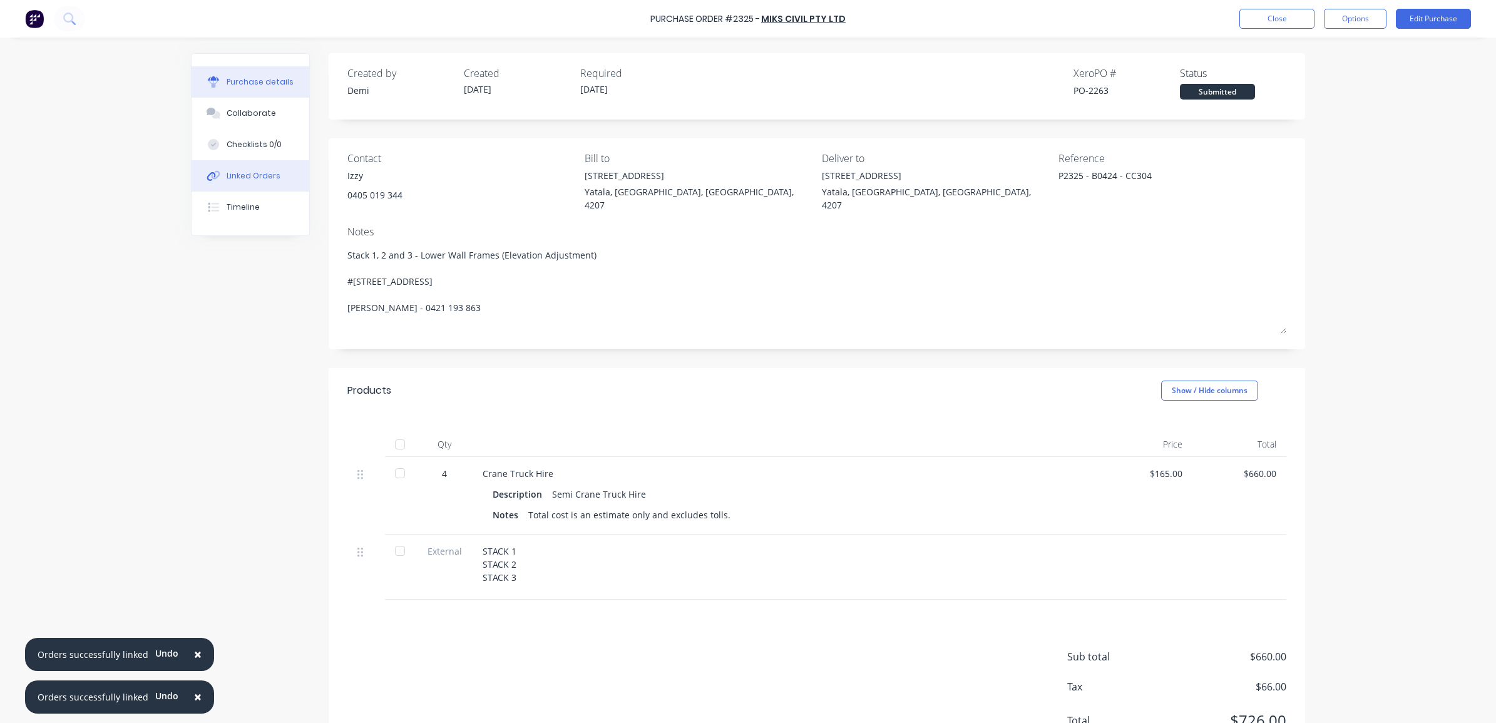
click at [257, 174] on div "Linked Orders" at bounding box center [254, 175] width 54 height 11
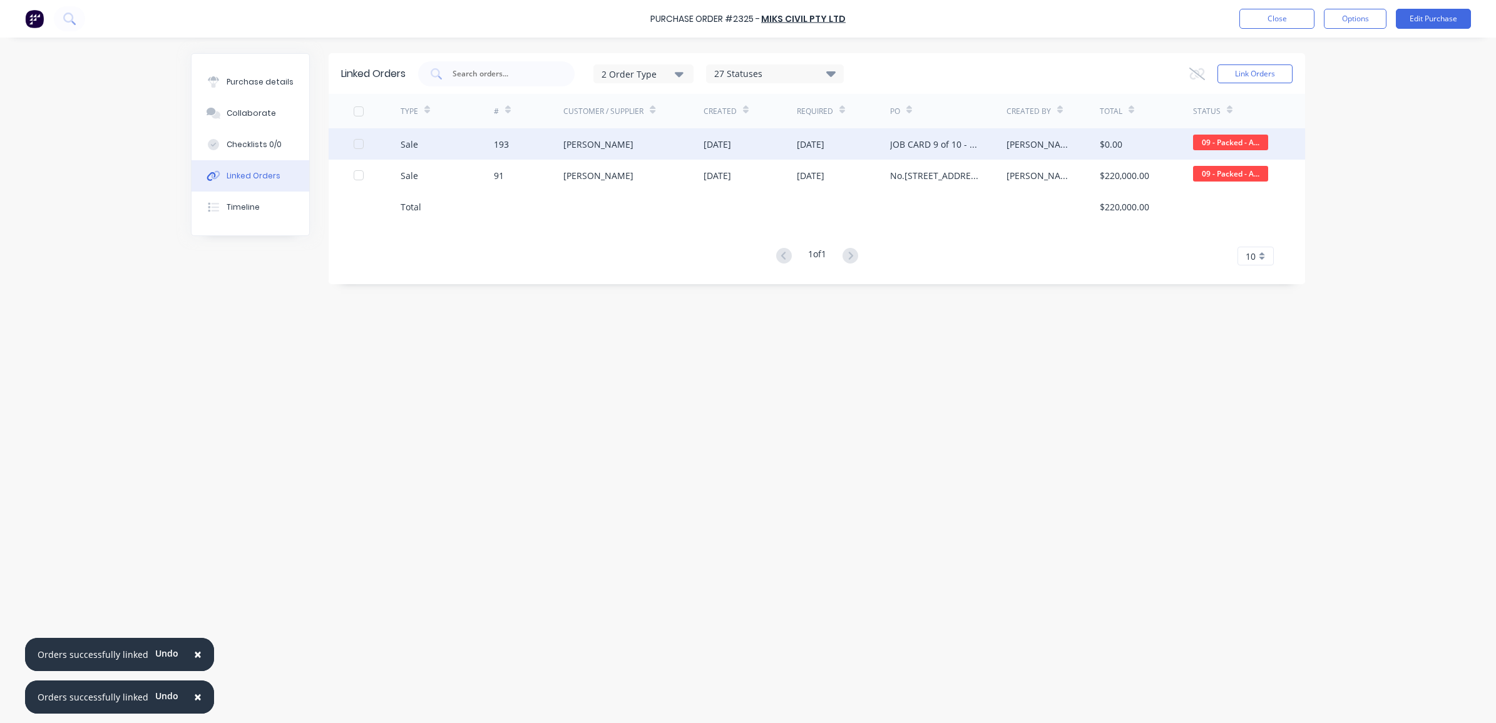
click at [731, 144] on div "23 Sep 2025" at bounding box center [718, 144] width 28 height 13
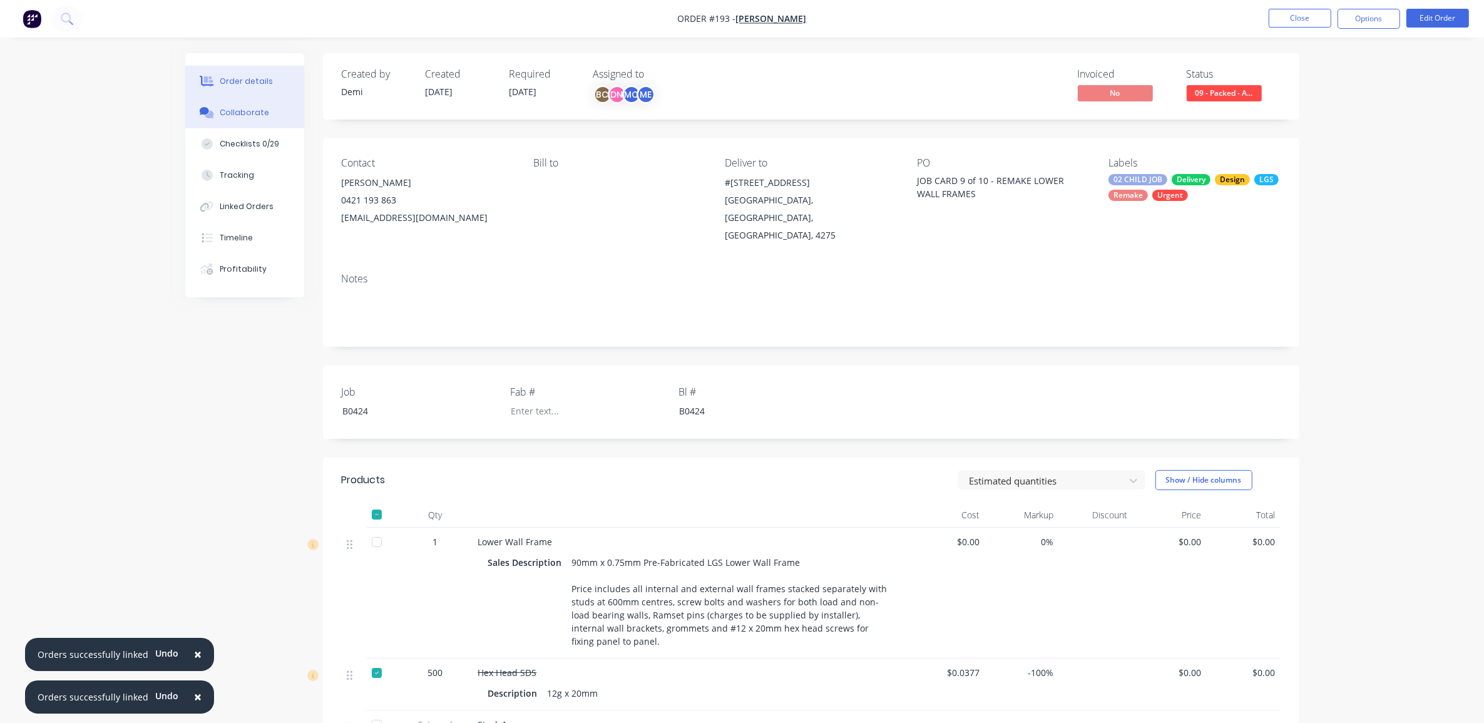
click at [257, 120] on button "Collaborate" at bounding box center [244, 112] width 119 height 31
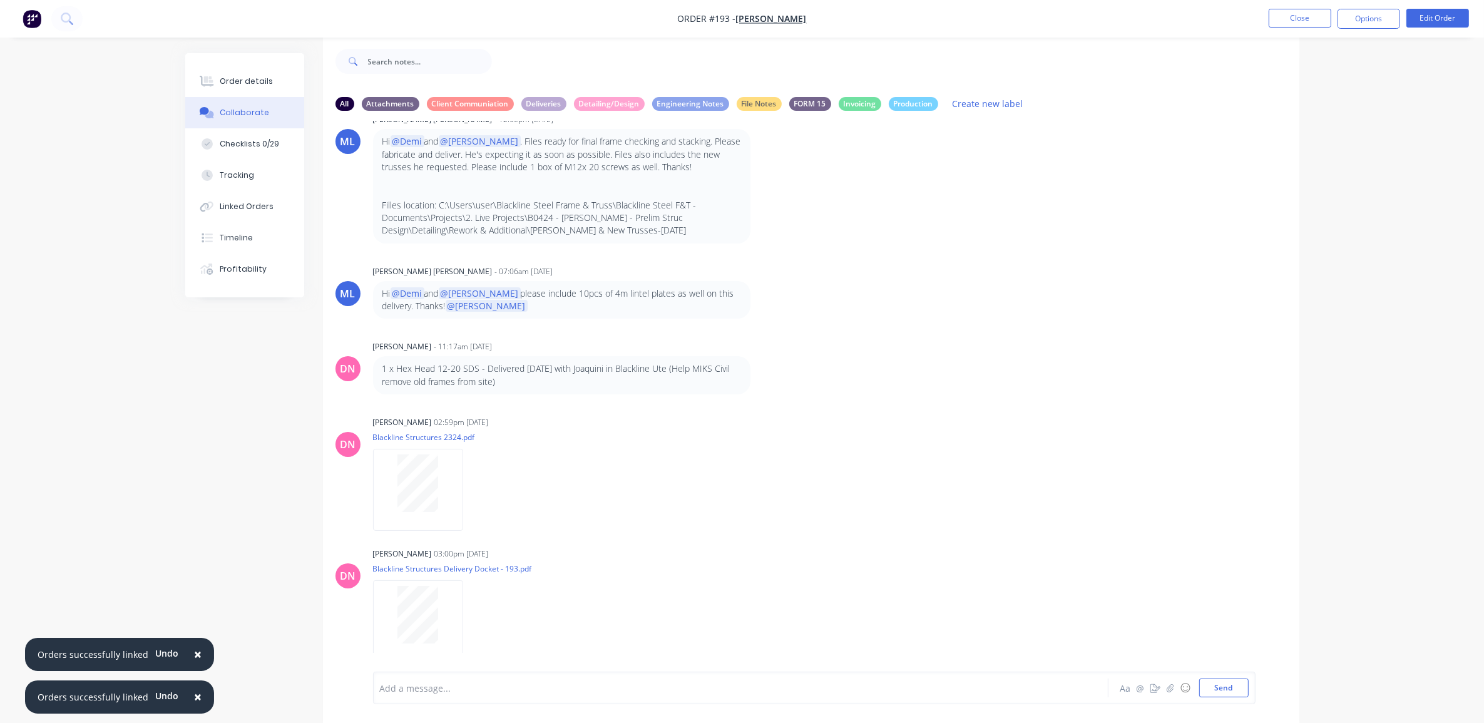
scroll to position [19, 0]
click at [1171, 691] on button "button" at bounding box center [1170, 688] width 15 height 15
click at [1219, 686] on button "Send" at bounding box center [1224, 688] width 49 height 19
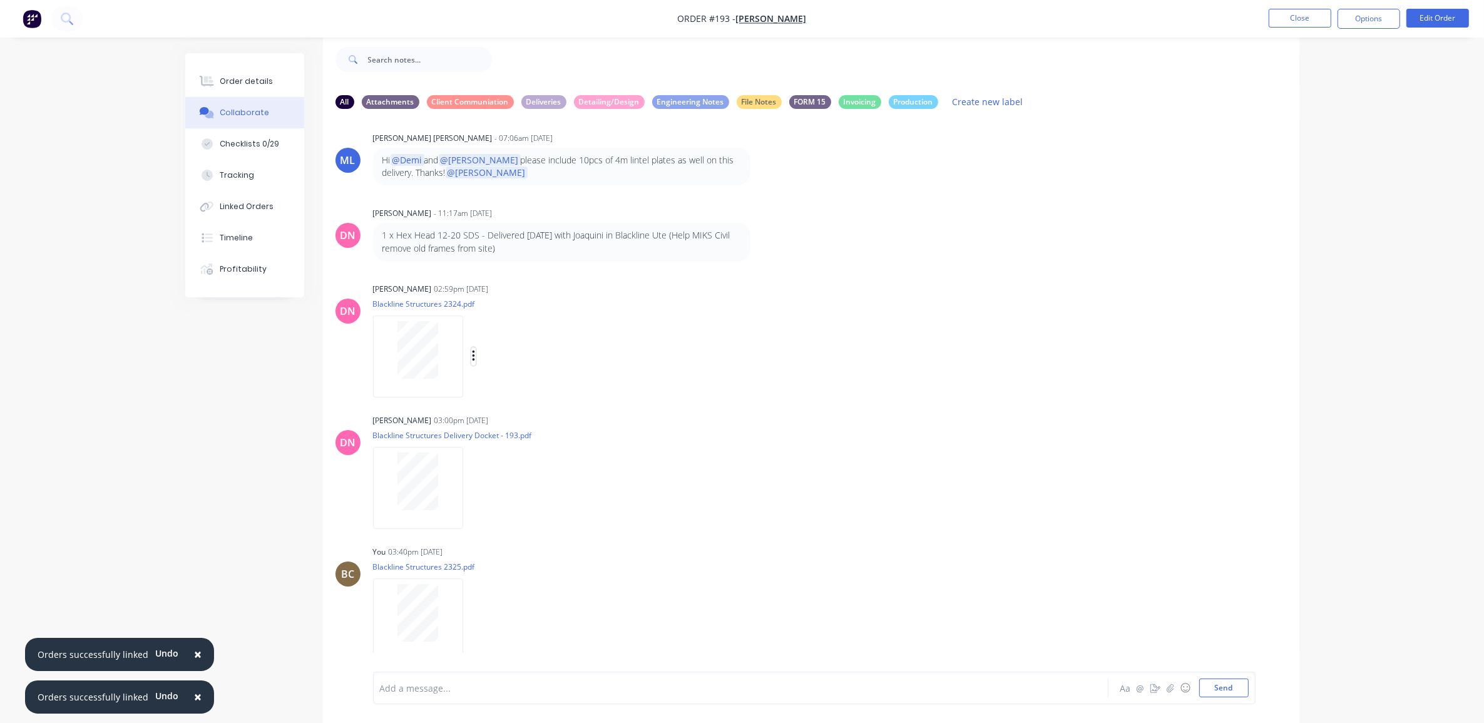
click at [471, 347] on button "button" at bounding box center [473, 356] width 5 height 18
click at [477, 347] on div "Labels Download" at bounding box center [538, 356] width 141 height 18
click at [474, 349] on icon "button" at bounding box center [474, 356] width 4 height 14
click at [550, 310] on div "Labels Download" at bounding box center [488, 357] width 230 height 94
